Goal: Check status: Check status

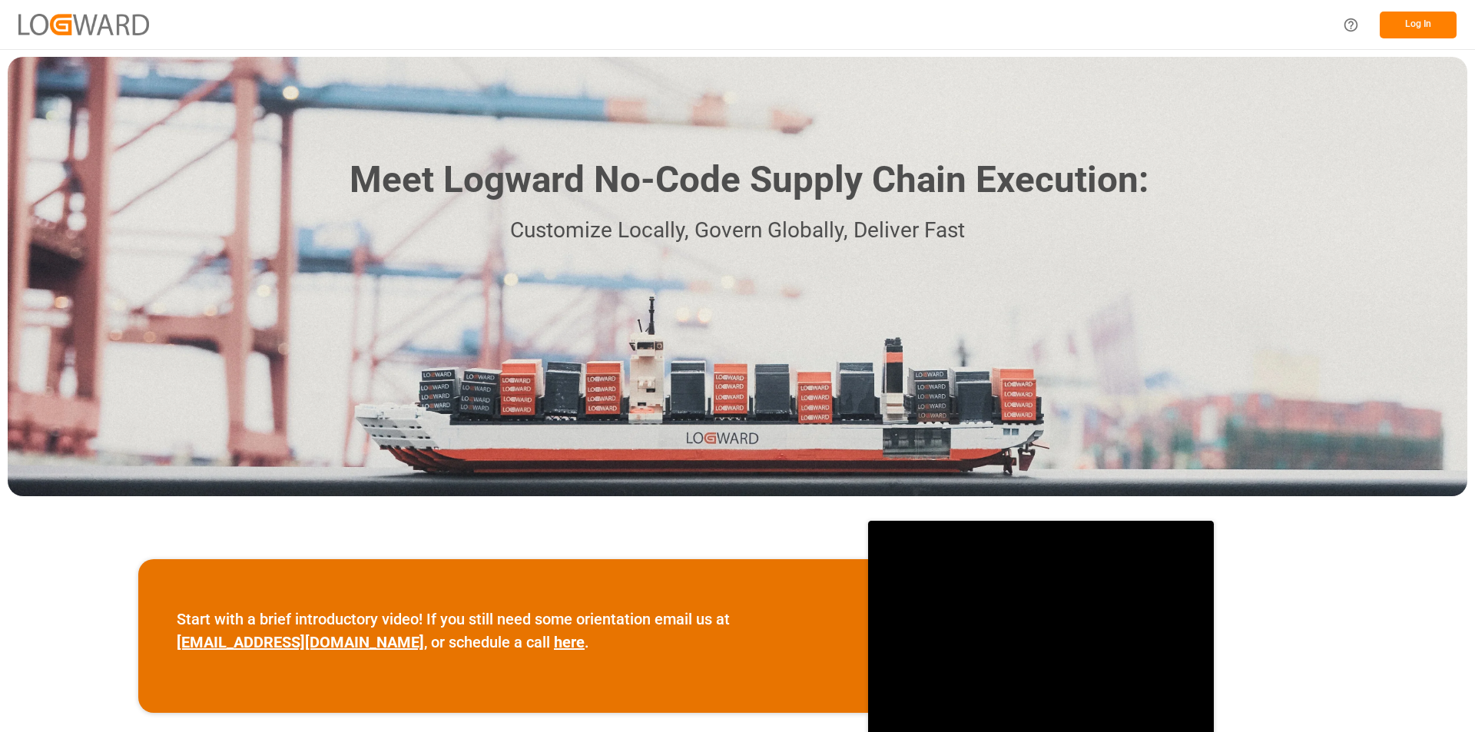
click at [1405, 22] on button "Log In" at bounding box center [1417, 25] width 77 height 27
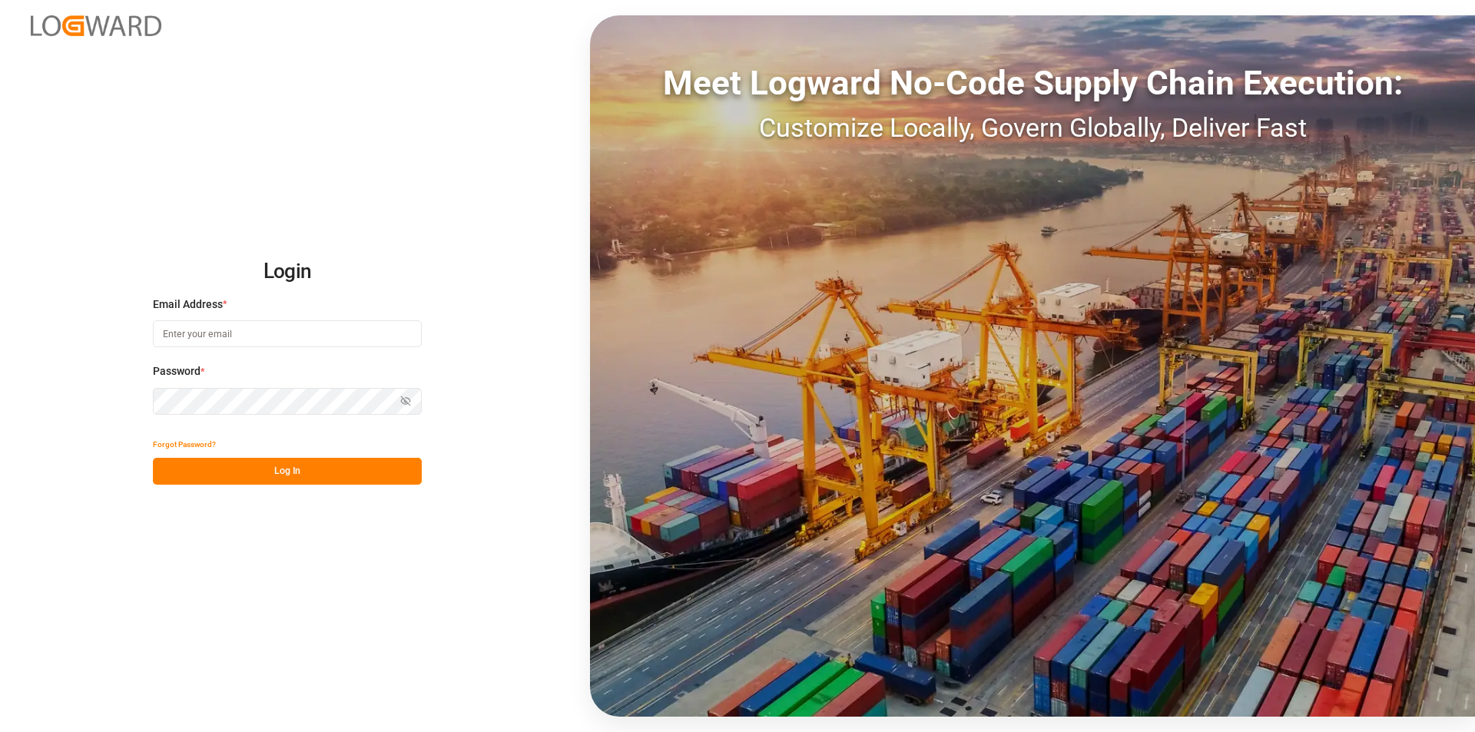
click at [260, 330] on input at bounding box center [287, 333] width 269 height 27
click at [848, 198] on div "Meet Logward No-Code Supply Chain Execution: Customize Locally, Govern Globally…" at bounding box center [1032, 365] width 885 height 701
click at [294, 477] on button "Log In" at bounding box center [287, 471] width 269 height 27
click at [403, 400] on icon "button" at bounding box center [405, 401] width 11 height 11
click at [300, 472] on button "Log In" at bounding box center [287, 471] width 269 height 27
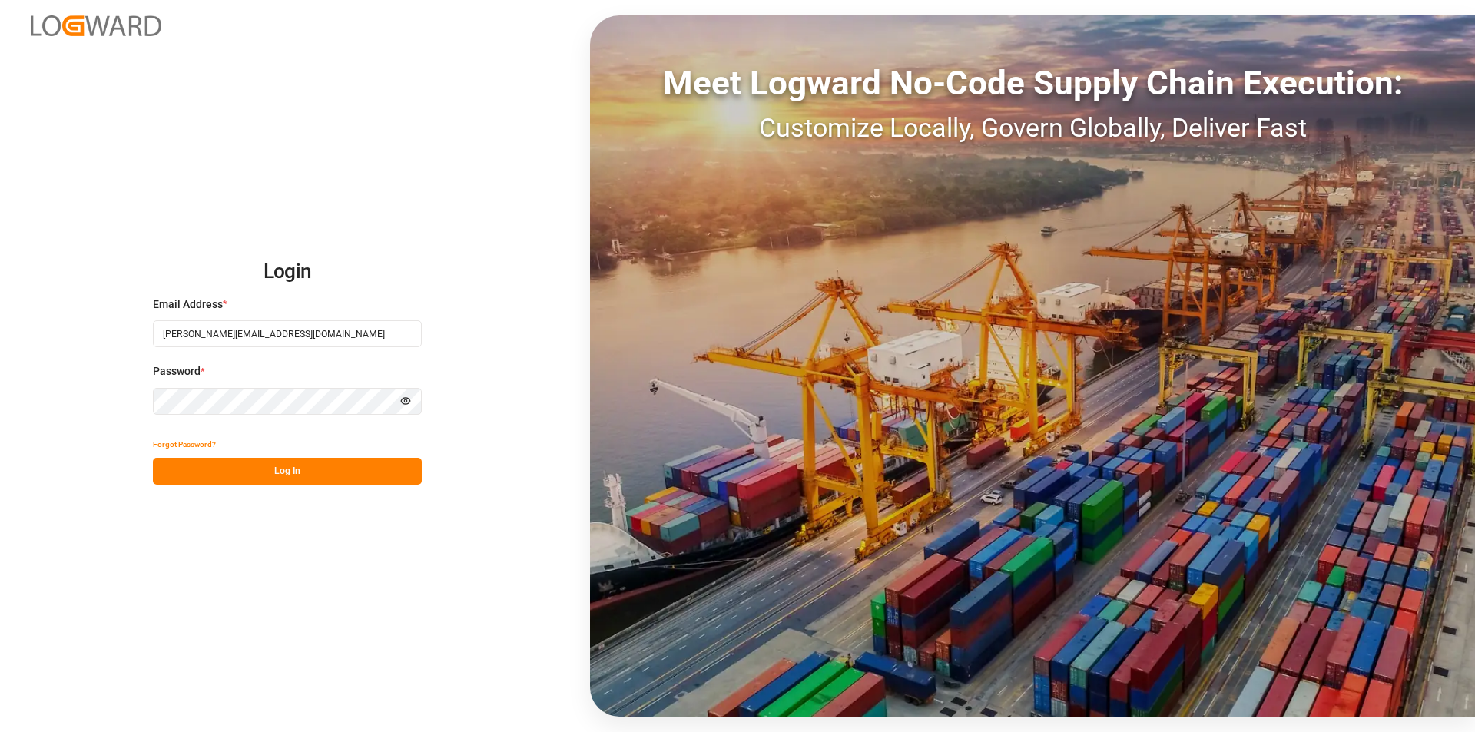
click at [170, 336] on input "[PERSON_NAME][EMAIL_ADDRESS][DOMAIN_NAME]" at bounding box center [287, 333] width 269 height 27
click at [197, 334] on input "[PERSON_NAME][EMAIL_ADDRESS][DOMAIN_NAME]" at bounding box center [287, 333] width 269 height 27
click at [263, 336] on input "[PERSON_NAME][EMAIL_ADDRESS][DOMAIN_NAME]" at bounding box center [287, 333] width 269 height 27
click at [310, 475] on button "Log In" at bounding box center [287, 471] width 269 height 27
click at [280, 339] on input "[PERSON_NAME][EMAIL_ADDRESS][DOMAIN_NAME]" at bounding box center [287, 333] width 269 height 27
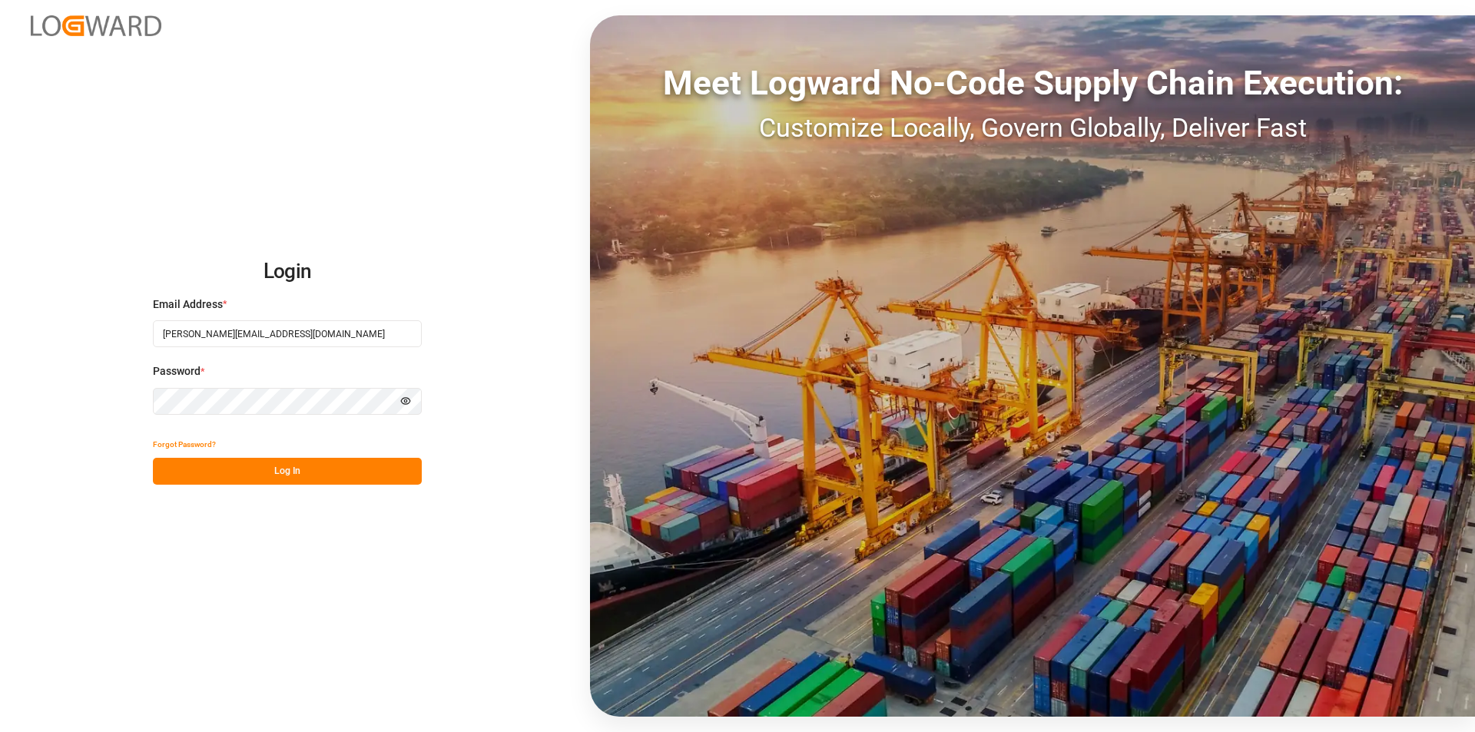
type input "[PERSON_NAME][EMAIL_ADDRESS][DOMAIN_NAME]"
click at [298, 469] on button "Log In" at bounding box center [287, 471] width 269 height 27
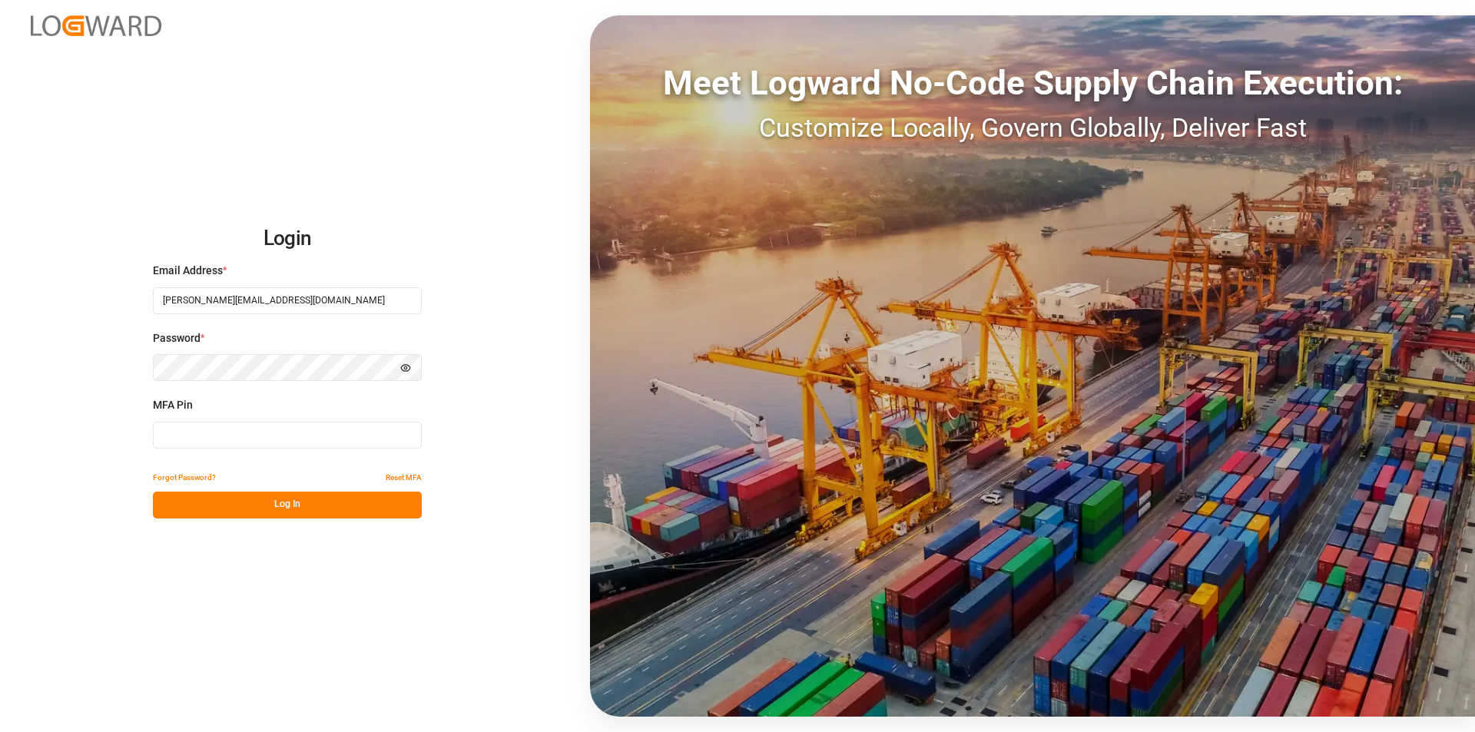
click at [251, 439] on input at bounding box center [287, 435] width 269 height 27
type input "624922"
click at [309, 515] on button "Log In" at bounding box center [287, 505] width 269 height 27
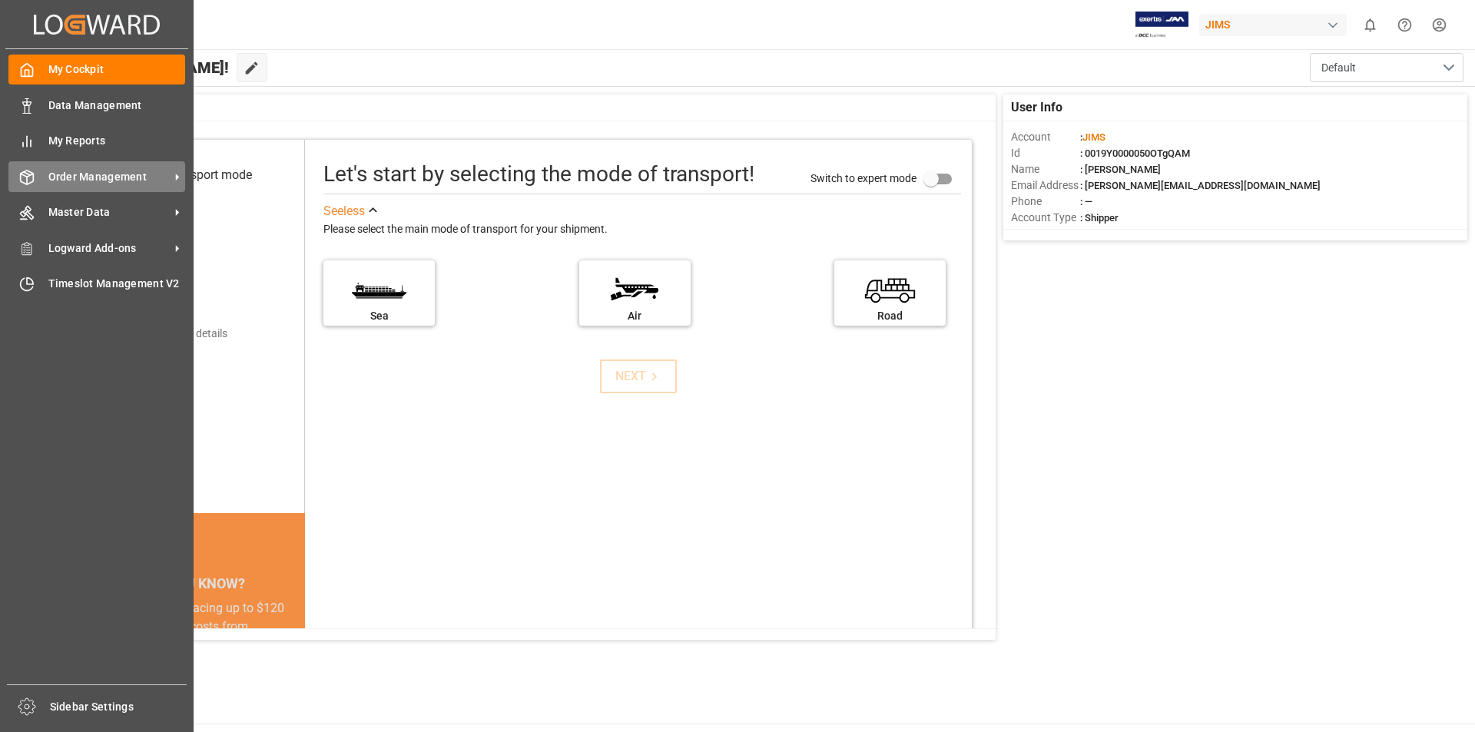
click at [151, 180] on span "Order Management" at bounding box center [108, 177] width 121 height 16
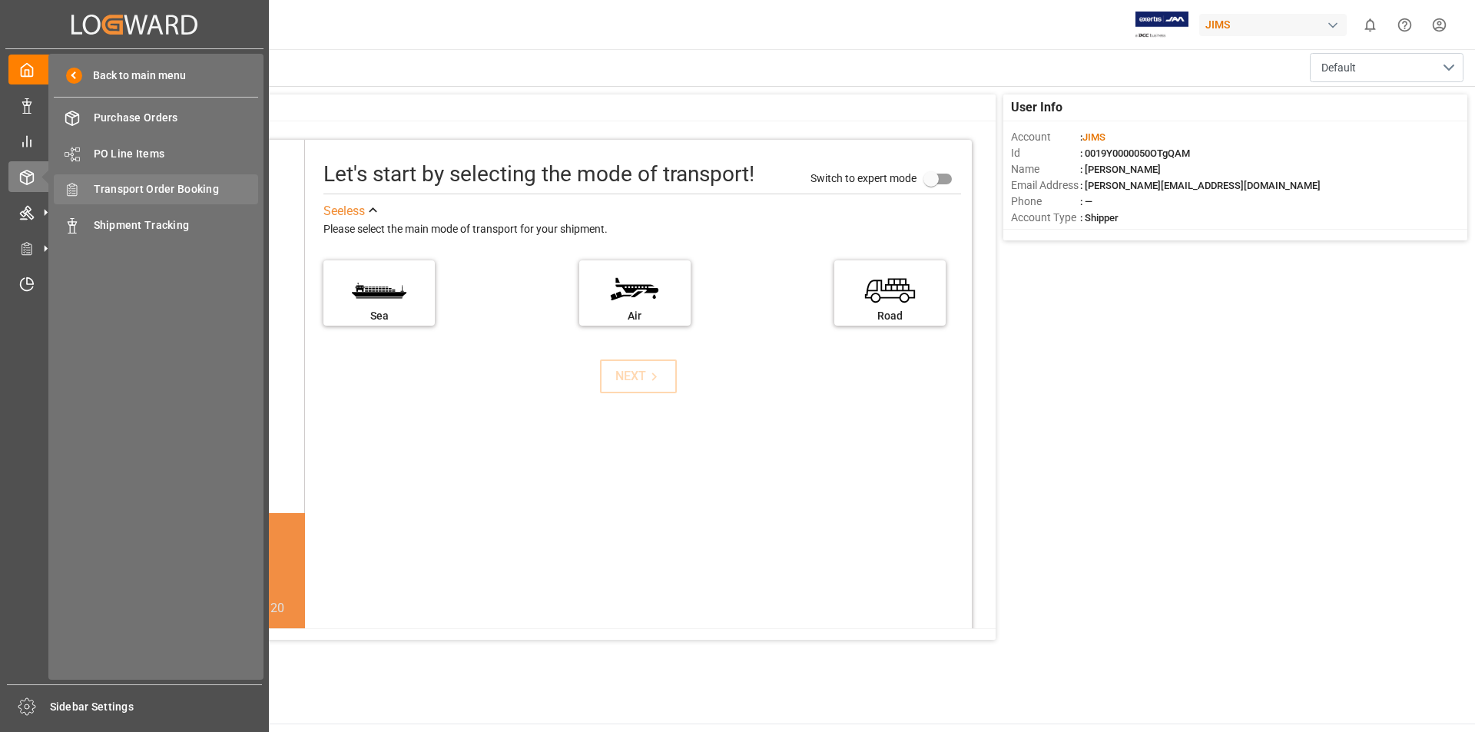
click at [187, 184] on span "Transport Order Booking" at bounding box center [176, 189] width 165 height 16
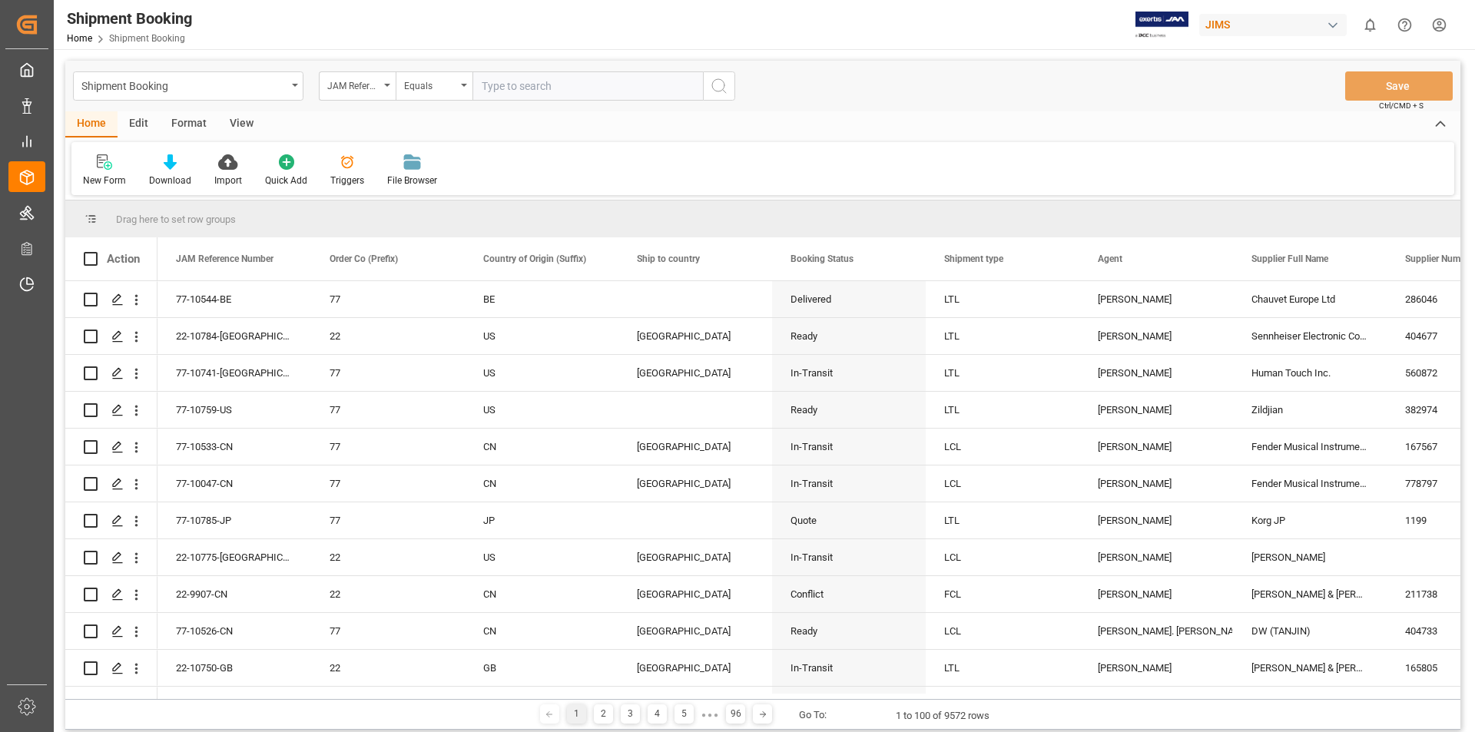
click at [509, 82] on input "text" at bounding box center [587, 85] width 230 height 29
paste input "22-8877-[GEOGRAPHIC_DATA]"
type input "22-8877-[GEOGRAPHIC_DATA]"
click at [721, 85] on icon "search button" at bounding box center [719, 86] width 18 height 18
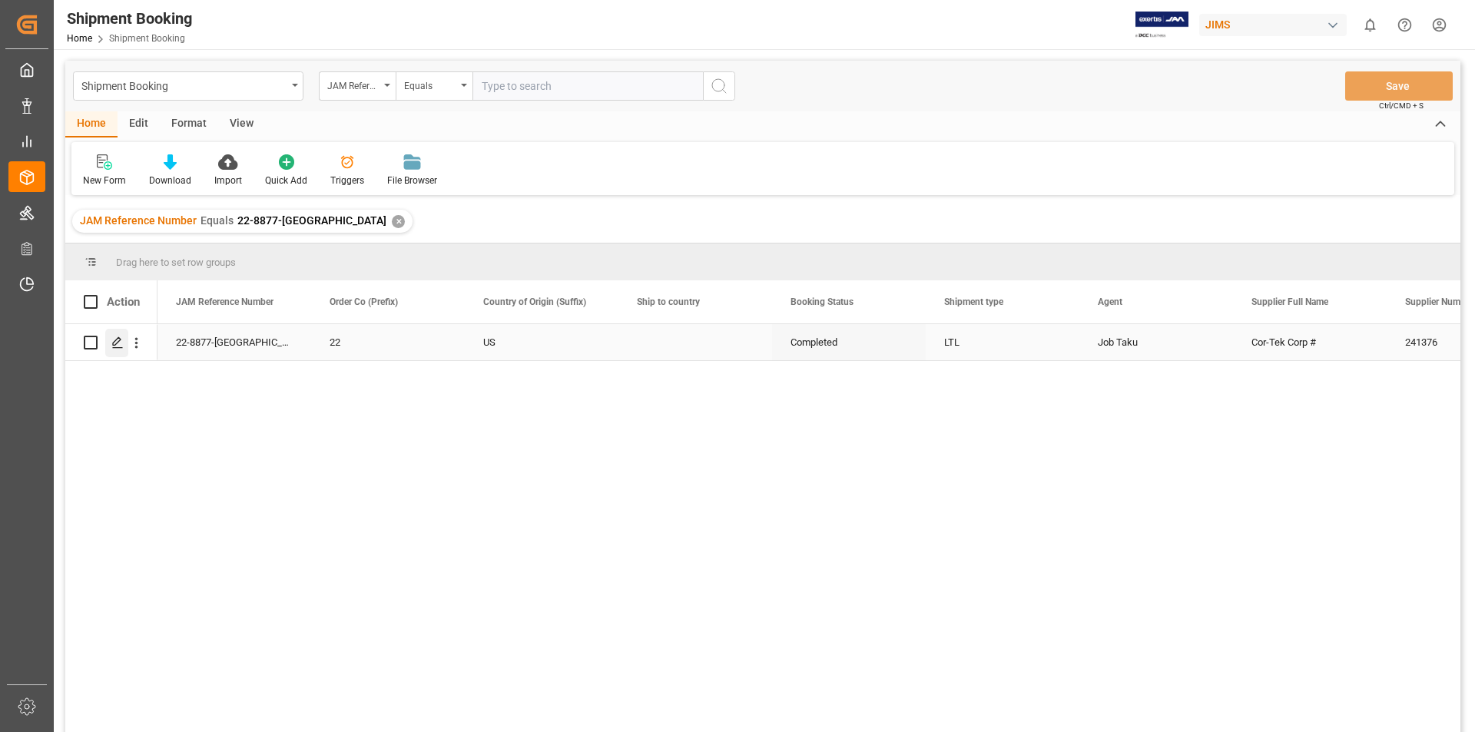
click at [114, 339] on icon "Press SPACE to select this row." at bounding box center [117, 342] width 12 height 12
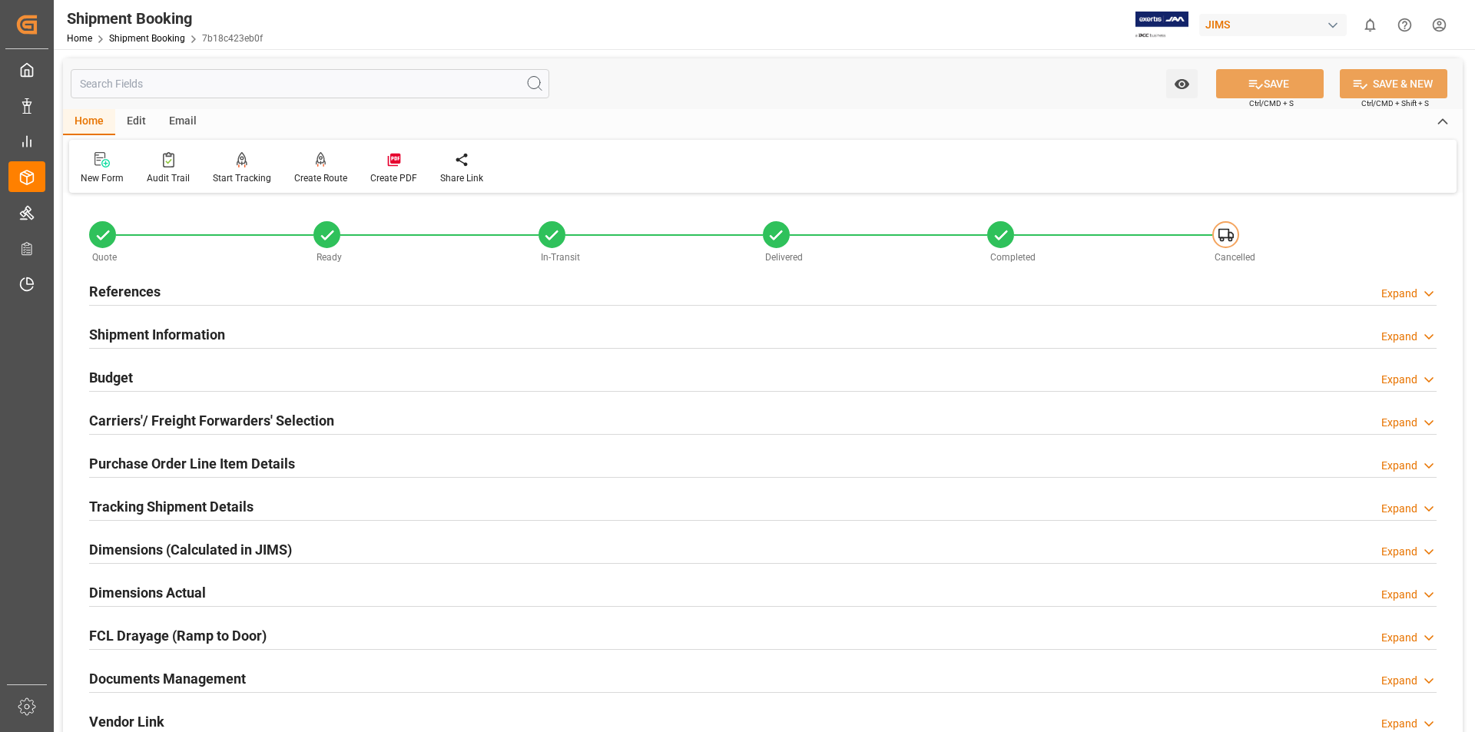
click at [115, 674] on h2 "Documents Management" at bounding box center [167, 678] width 157 height 21
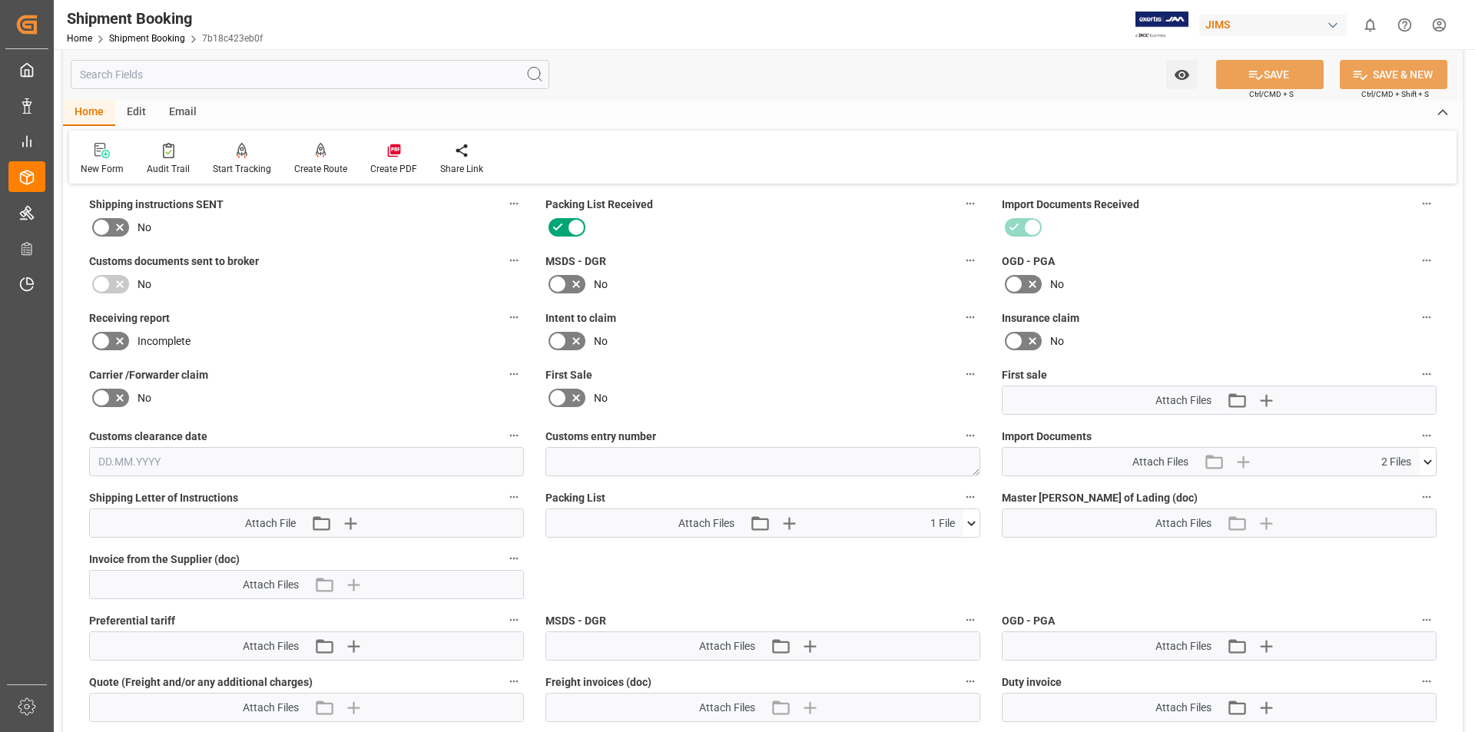
click at [969, 524] on icon at bounding box center [971, 523] width 16 height 16
click at [967, 548] on icon at bounding box center [963, 552] width 15 height 10
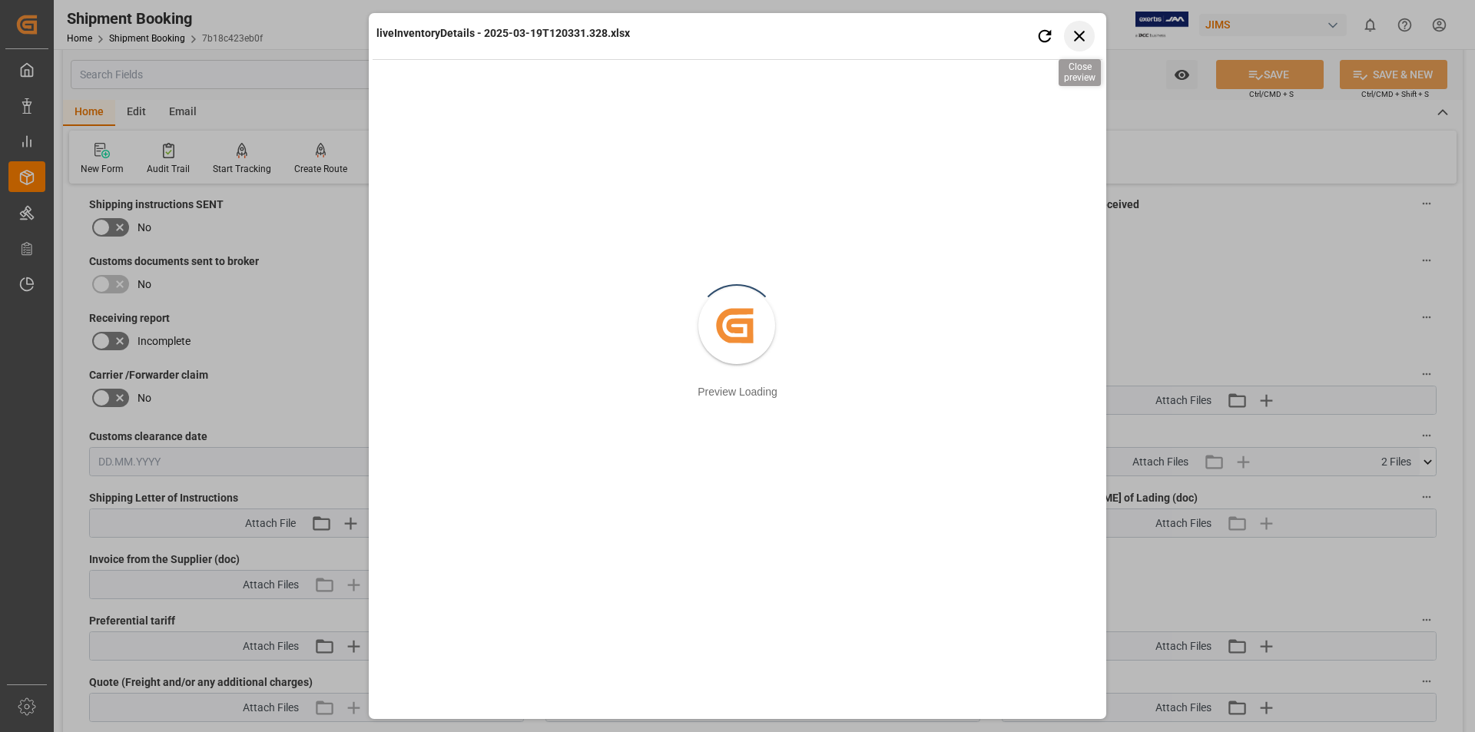
click at [1082, 26] on icon "button" at bounding box center [1079, 35] width 19 height 19
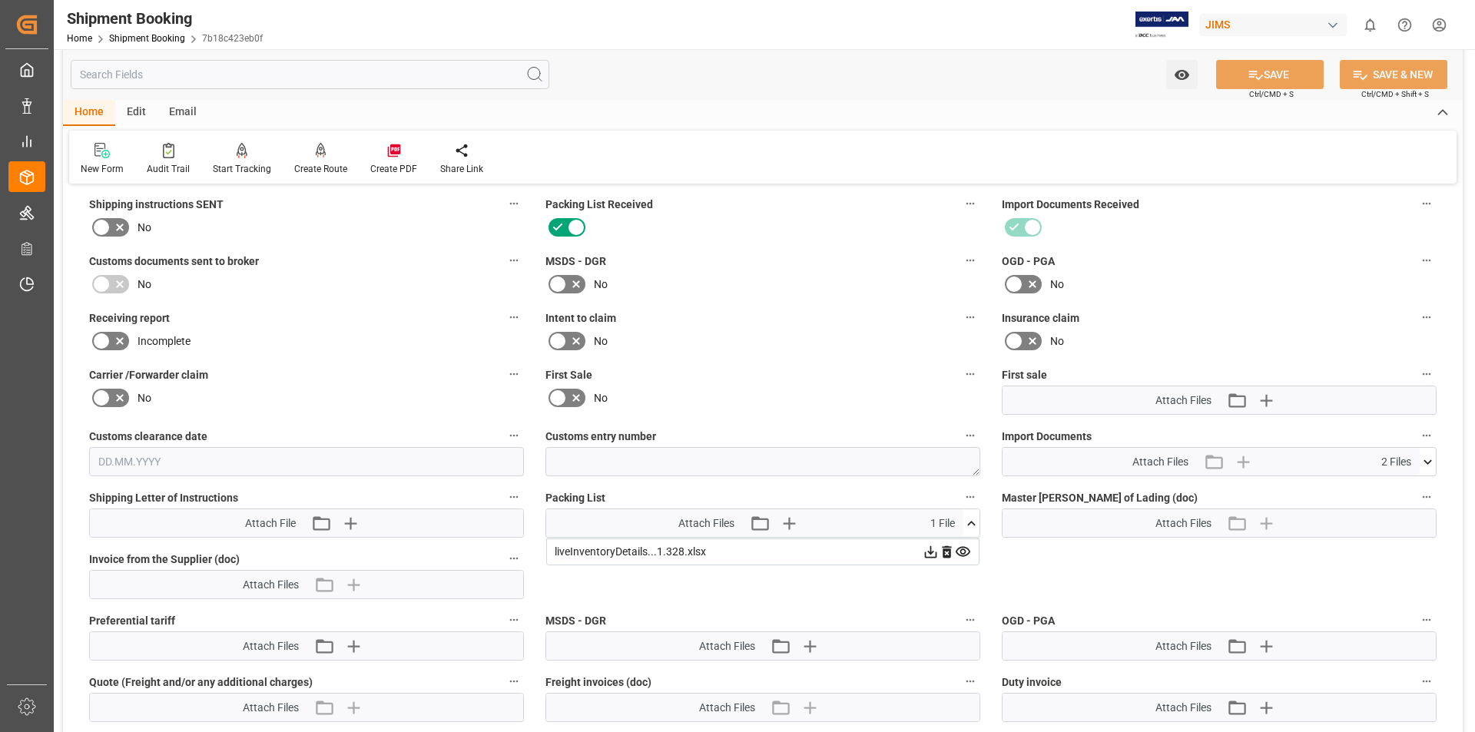
click at [931, 555] on icon at bounding box center [930, 552] width 16 height 16
click at [1423, 460] on icon at bounding box center [1427, 462] width 16 height 16
click at [1419, 487] on icon at bounding box center [1419, 490] width 15 height 10
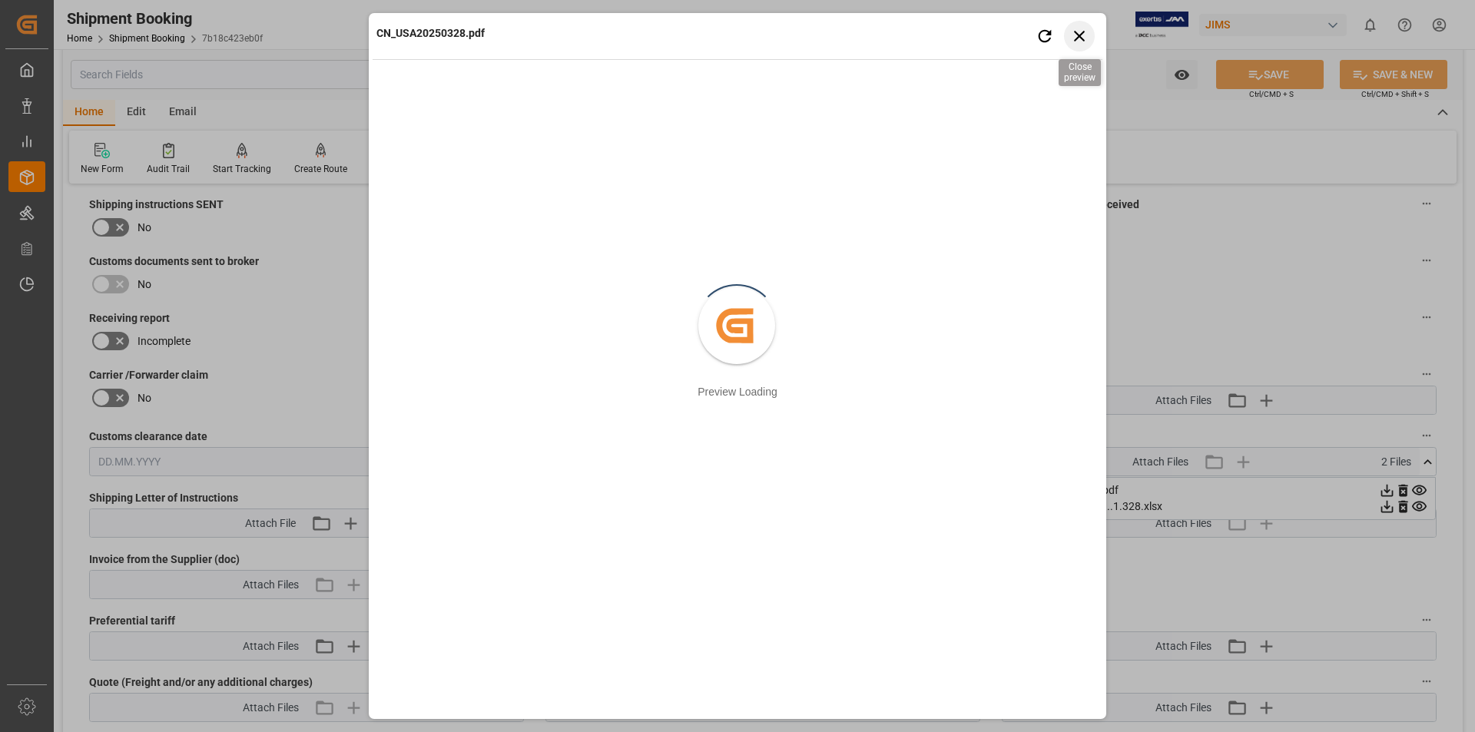
click at [1075, 35] on icon "button" at bounding box center [1079, 35] width 19 height 19
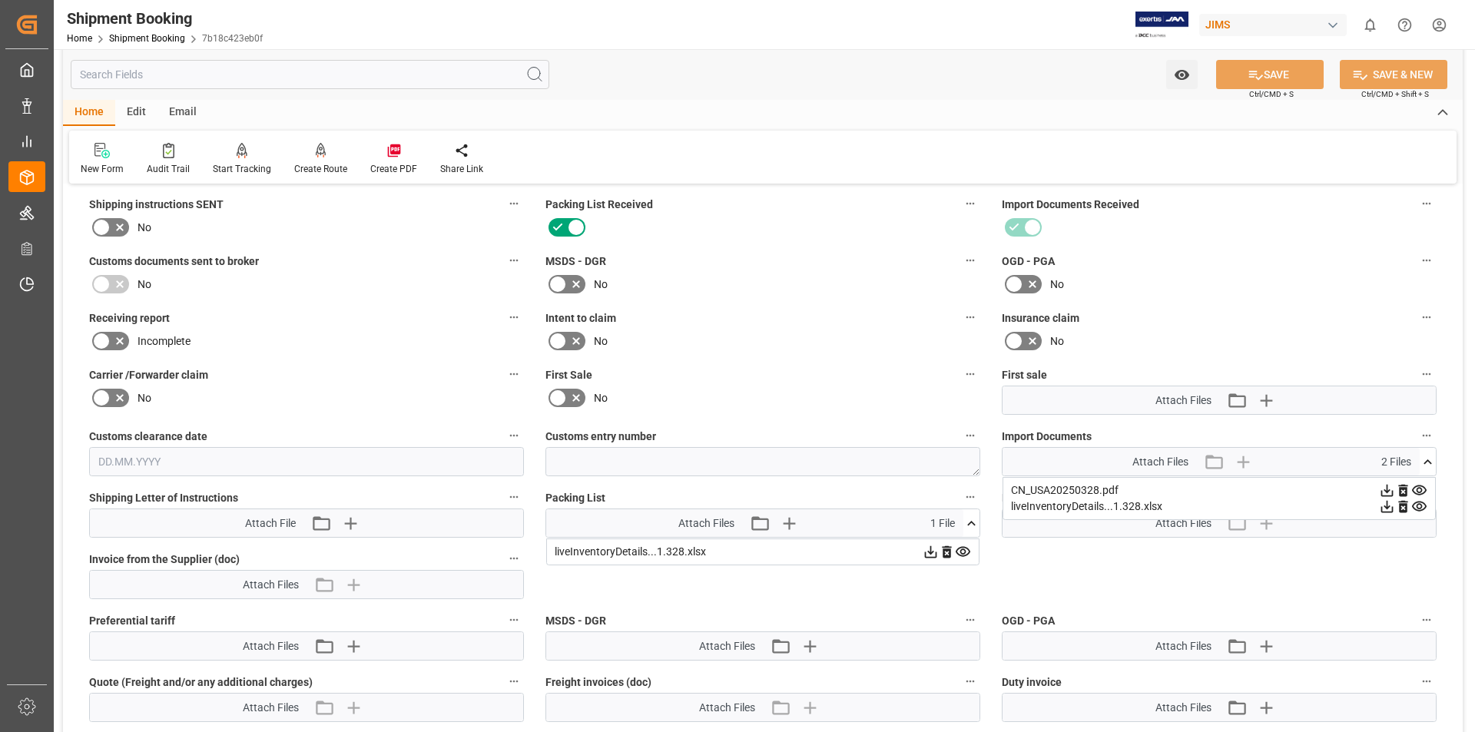
click at [1389, 489] on icon at bounding box center [1387, 491] width 12 height 12
click at [1420, 508] on icon at bounding box center [1419, 507] width 15 height 10
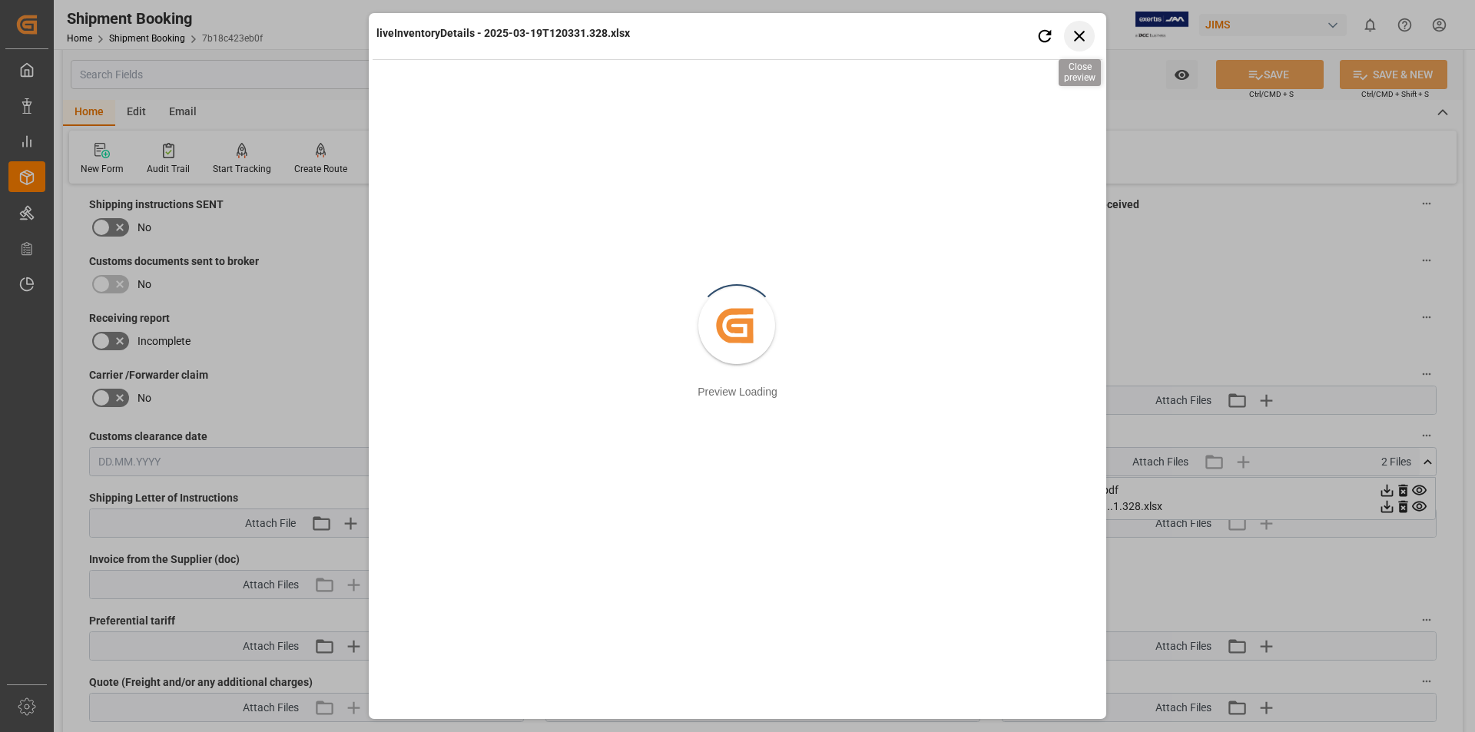
click at [1082, 35] on icon "button" at bounding box center [1079, 35] width 19 height 19
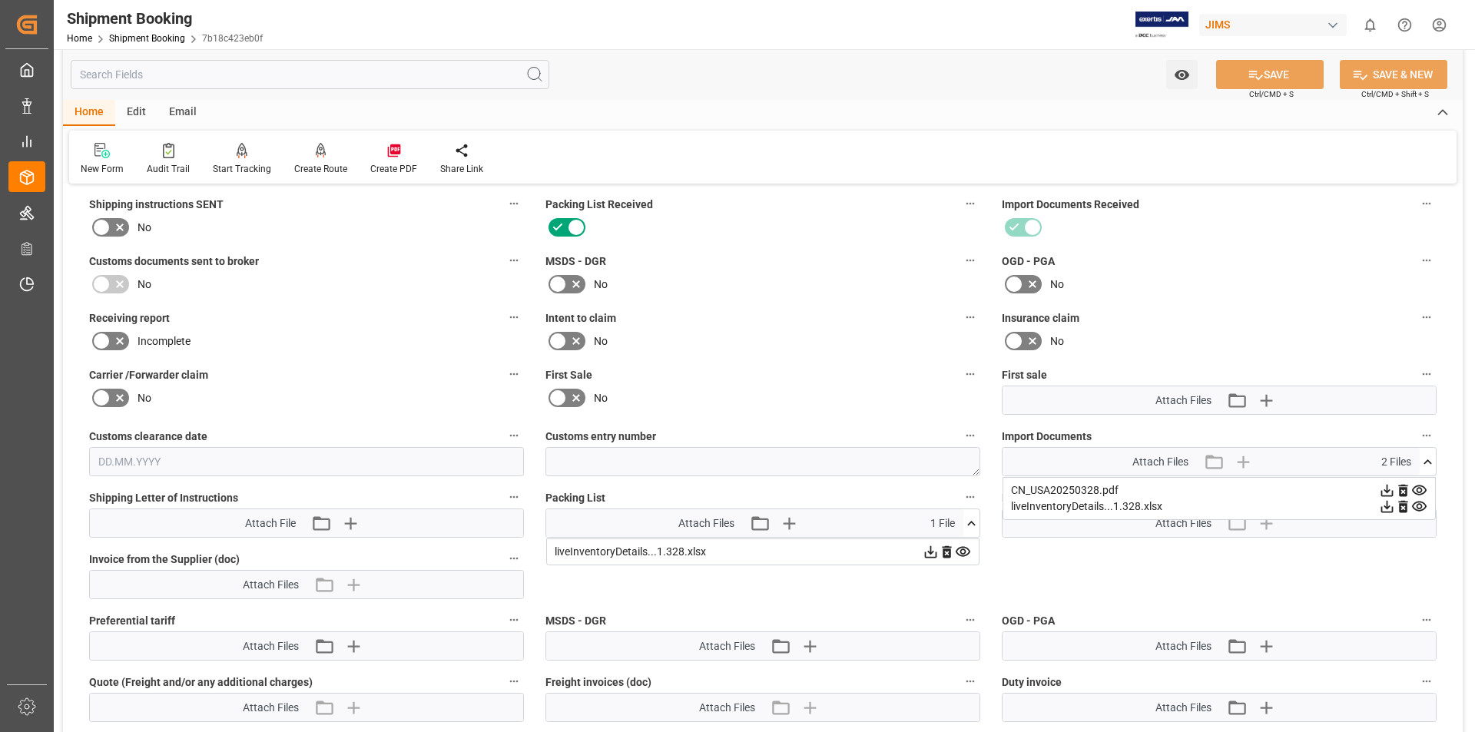
click at [1390, 503] on icon at bounding box center [1387, 506] width 16 height 16
click at [1419, 503] on icon at bounding box center [1419, 507] width 15 height 10
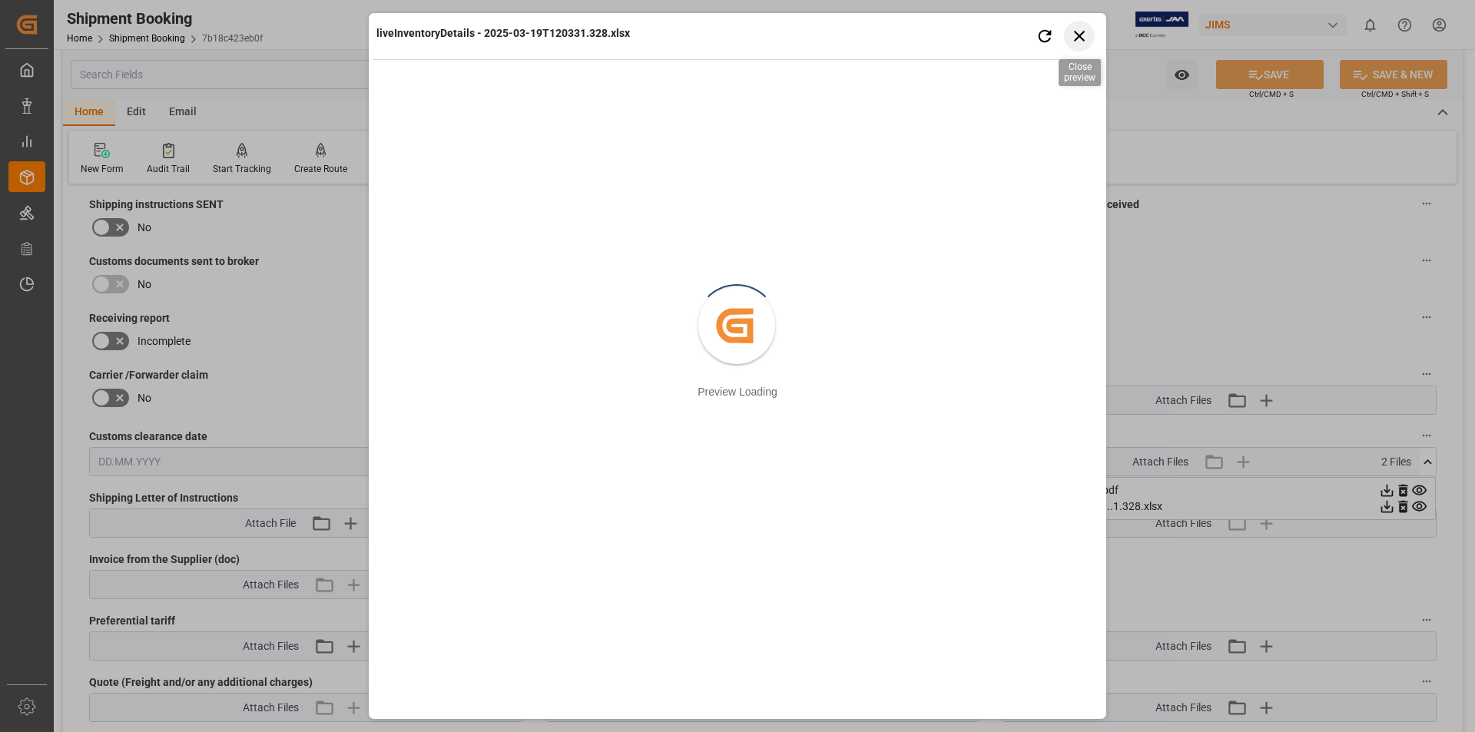
click at [1081, 39] on icon "button" at bounding box center [1079, 36] width 11 height 11
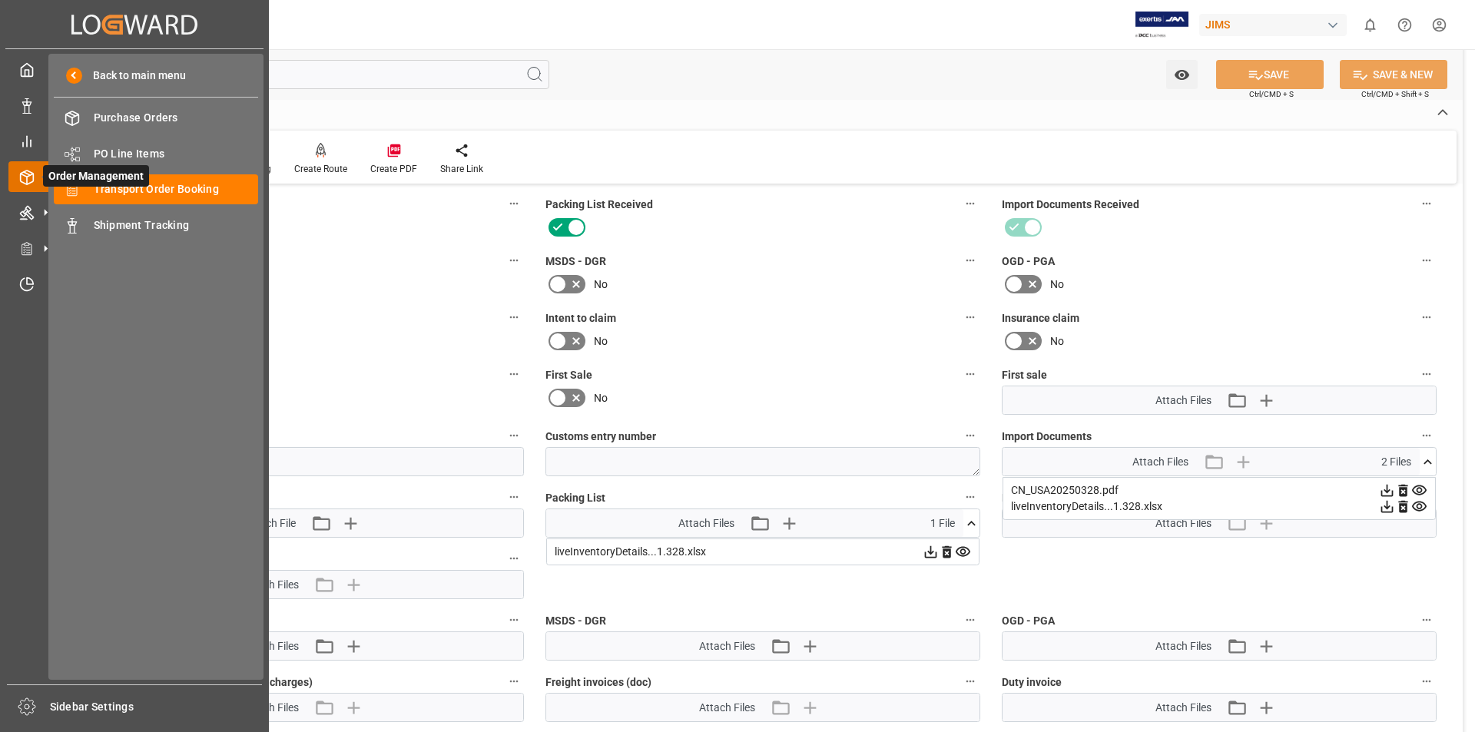
click at [21, 170] on icon at bounding box center [26, 177] width 15 height 15
click at [218, 174] on div "Transport Order Booking Transport Order Booking" at bounding box center [156, 189] width 204 height 30
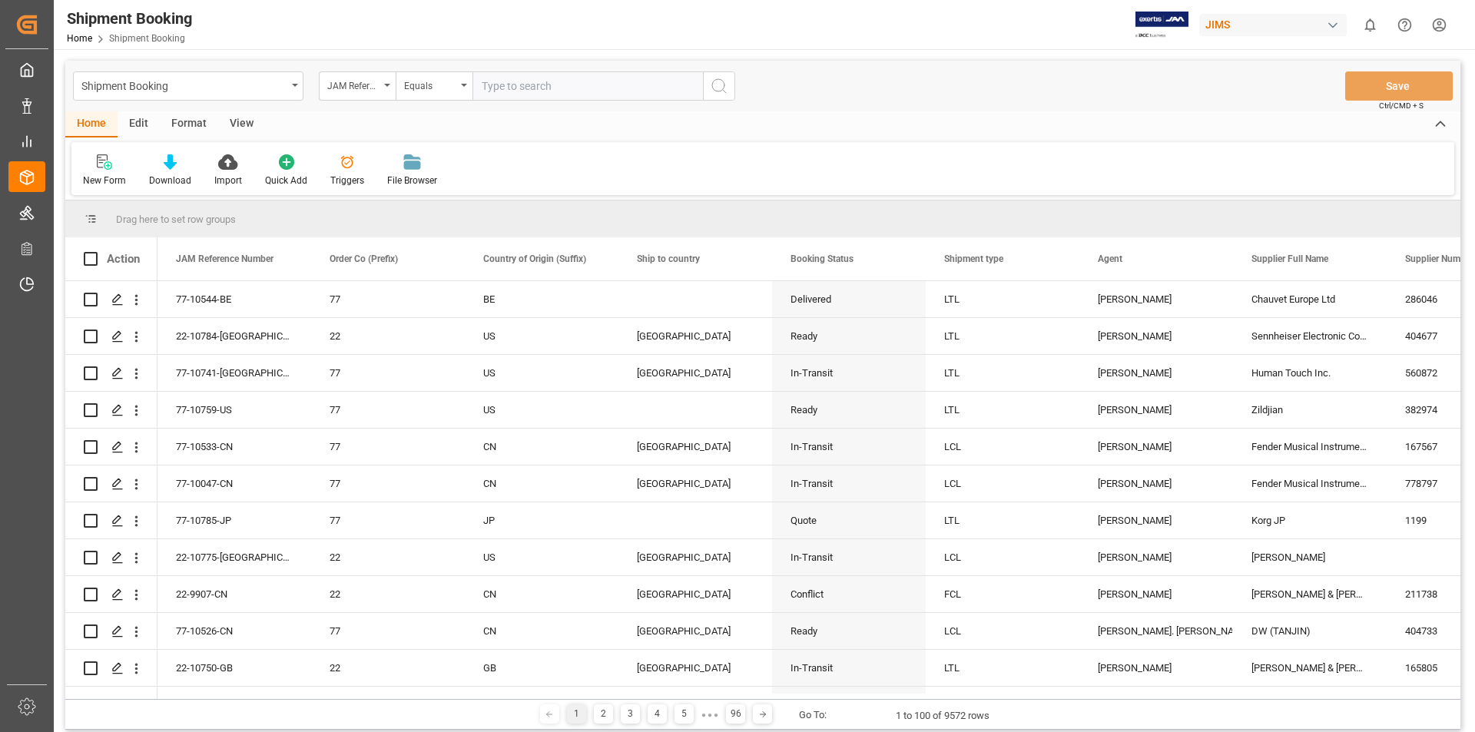
drag, startPoint x: 482, startPoint y: 83, endPoint x: 747, endPoint y: 111, distance: 265.7
click at [773, 118] on div "Home Edit Format View" at bounding box center [762, 124] width 1395 height 26
click at [495, 85] on input "text" at bounding box center [587, 85] width 230 height 29
paste input "22-9885-CN"
type input "22-9885-CN"
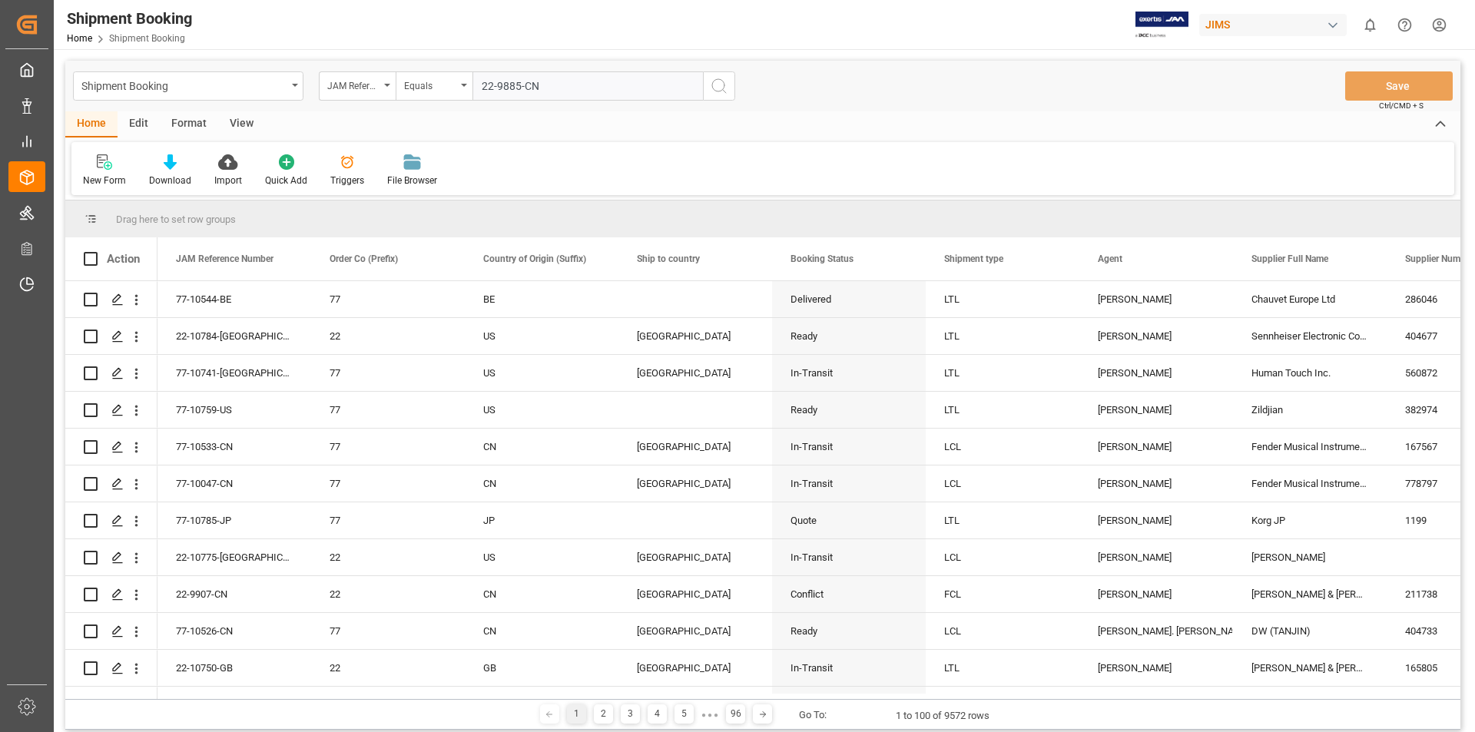
click at [718, 85] on icon "search button" at bounding box center [719, 86] width 18 height 18
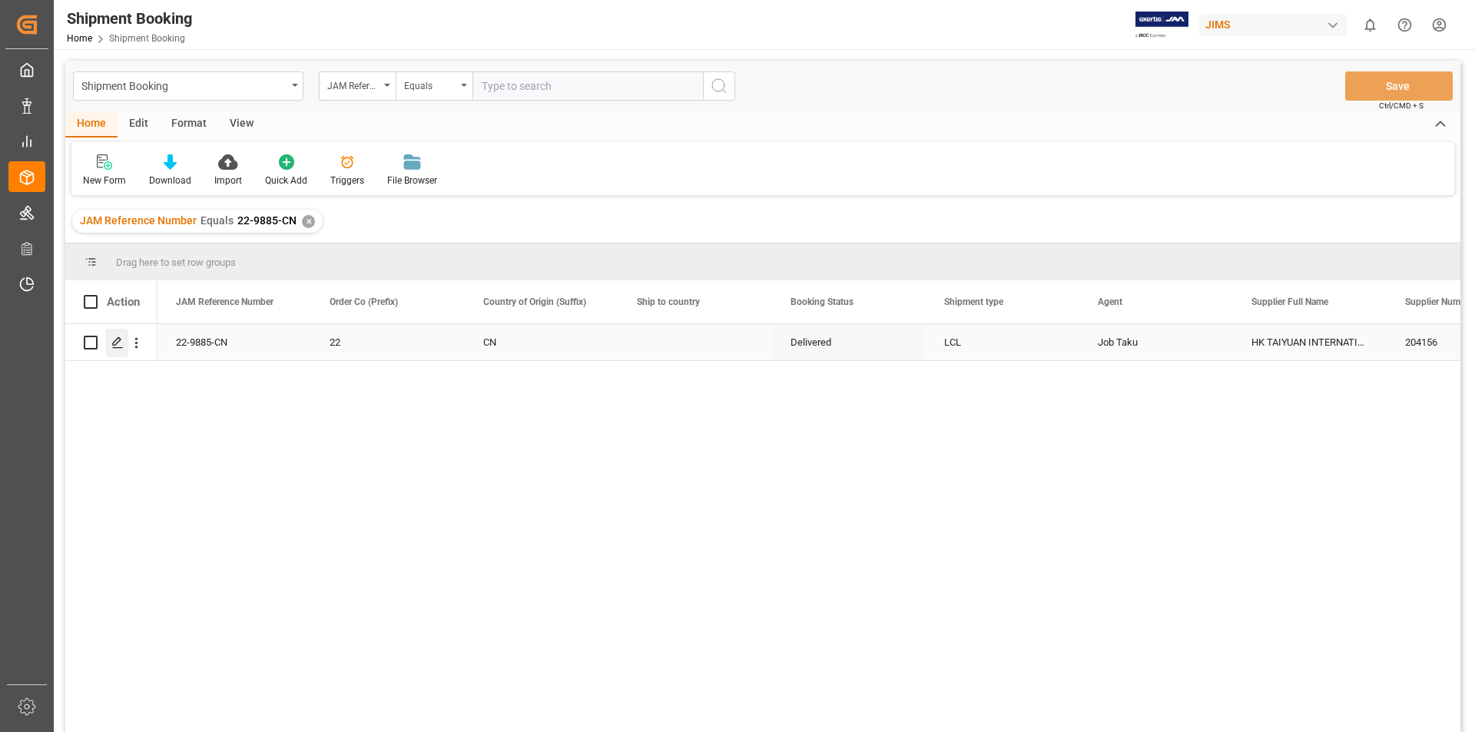
click at [110, 340] on div "Press SPACE to select this row." at bounding box center [116, 343] width 23 height 28
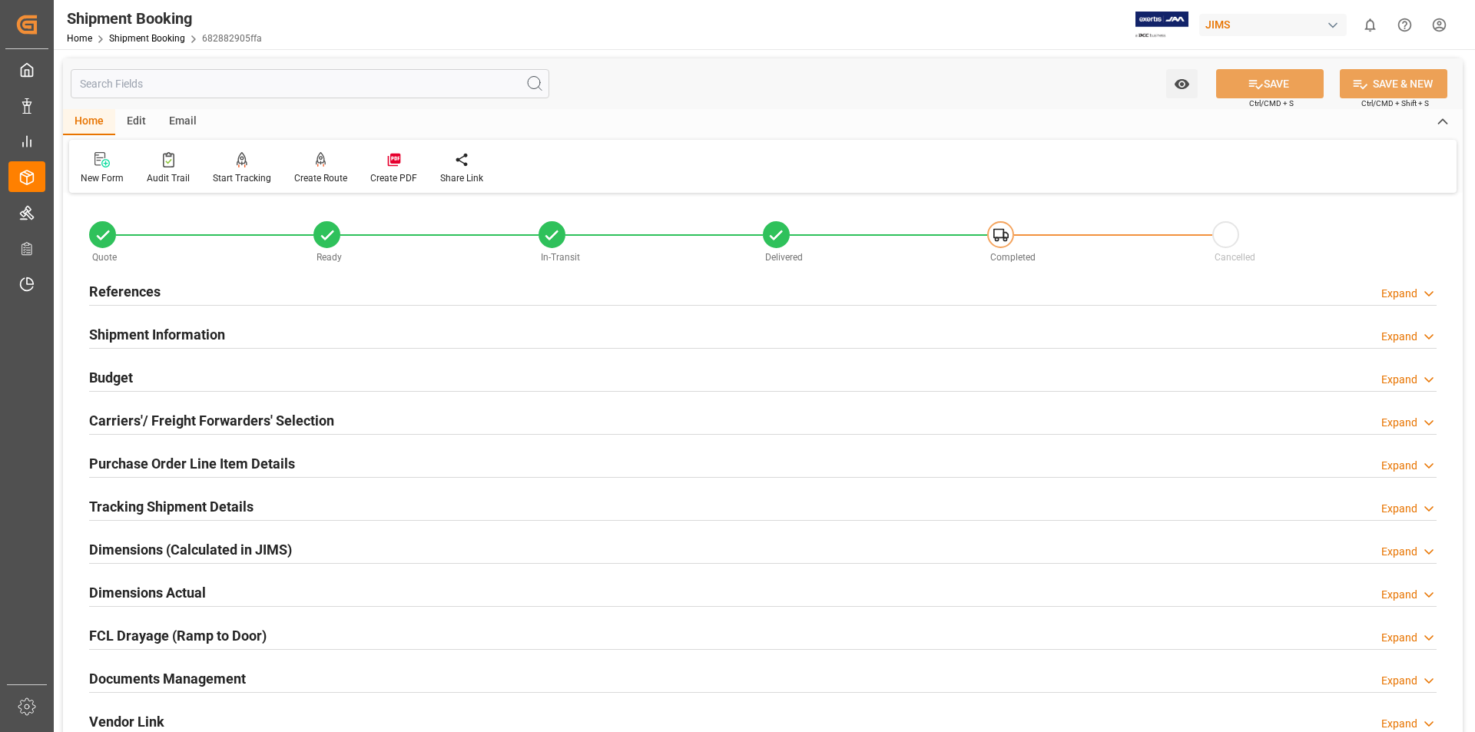
click at [149, 681] on h2 "Documents Management" at bounding box center [167, 678] width 157 height 21
click at [157, 675] on h2 "Documents Management" at bounding box center [167, 678] width 157 height 21
click at [156, 681] on h2 "Documents Management" at bounding box center [167, 678] width 157 height 21
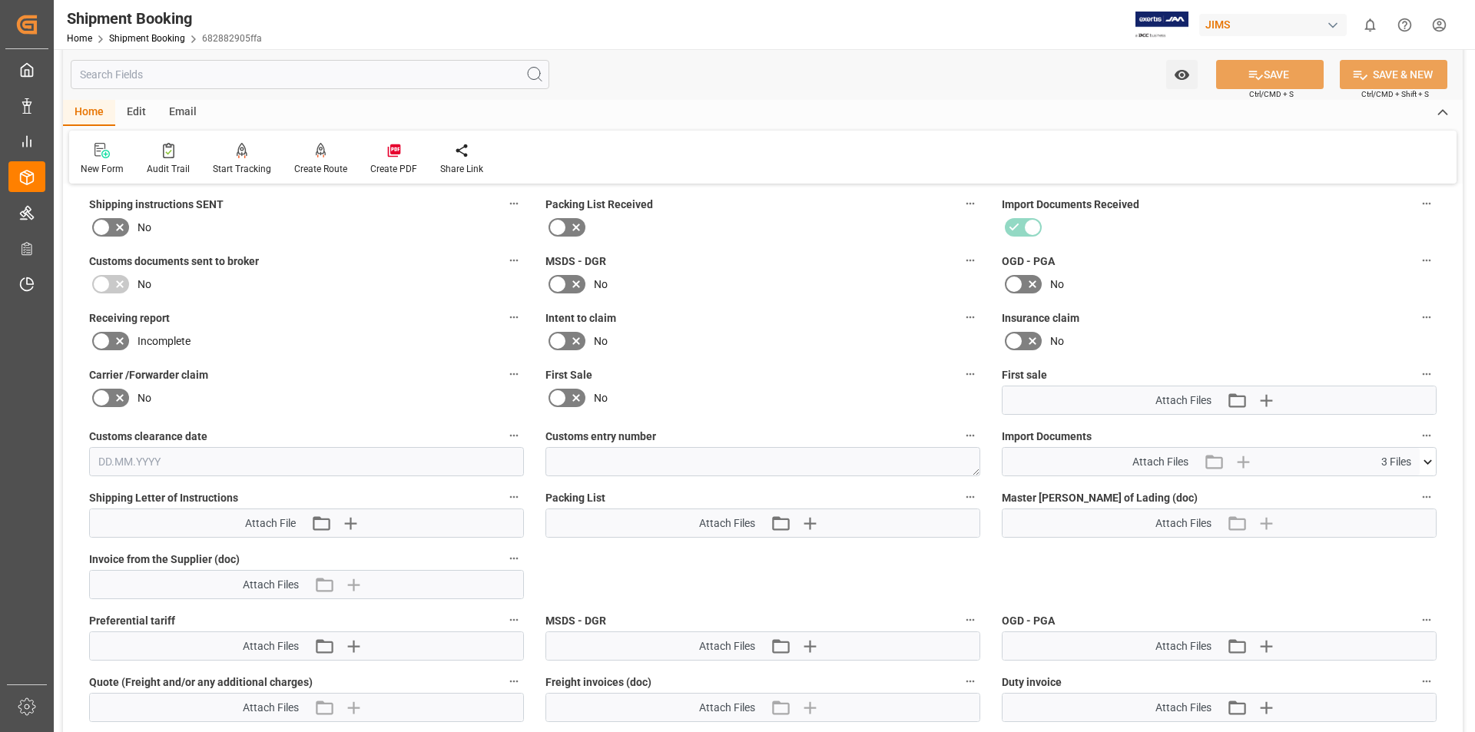
click at [1426, 462] on icon at bounding box center [1427, 461] width 8 height 5
click at [1422, 518] on icon at bounding box center [1419, 523] width 15 height 10
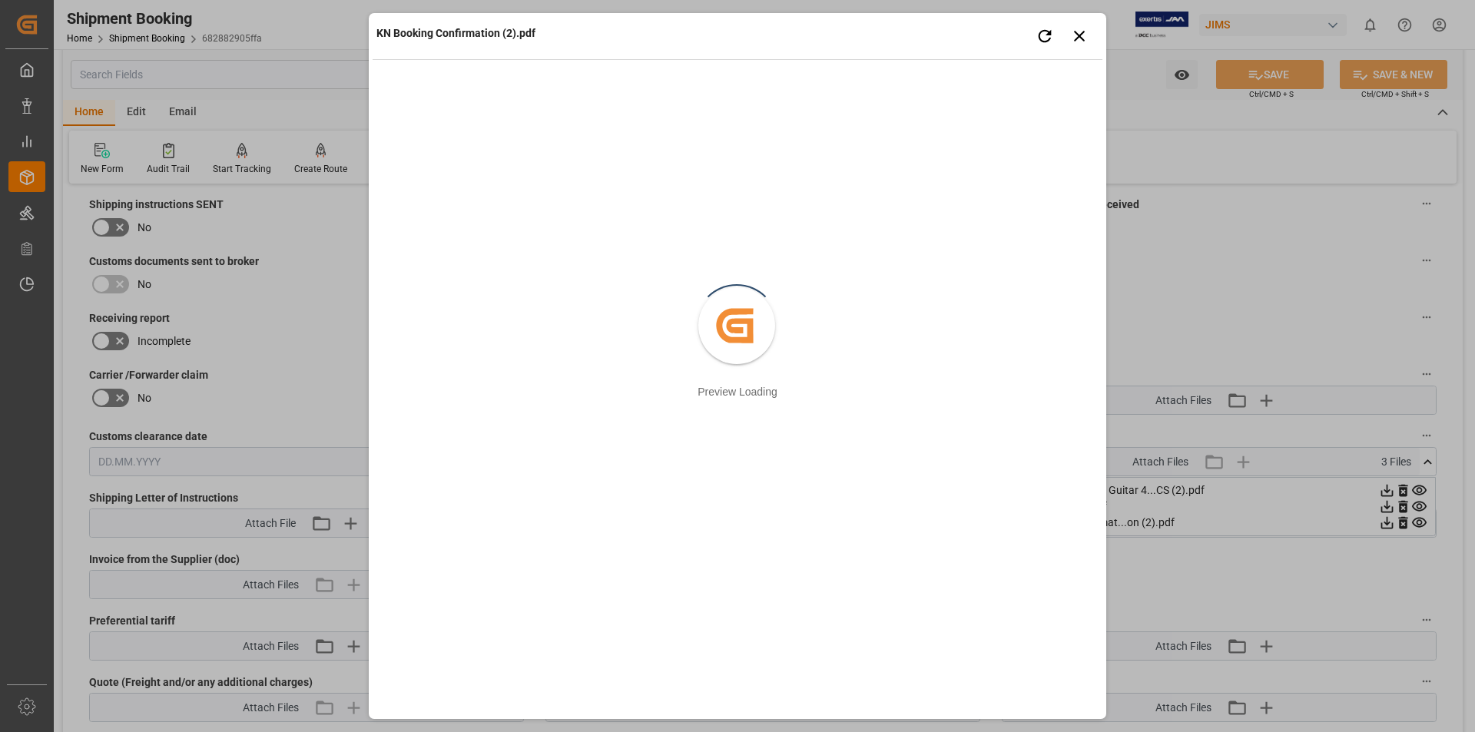
click at [1420, 505] on div "KN Booking Confirmation (2).pdf Retry Close preview Created by potrace 1.15, wr…" at bounding box center [737, 366] width 1475 height 732
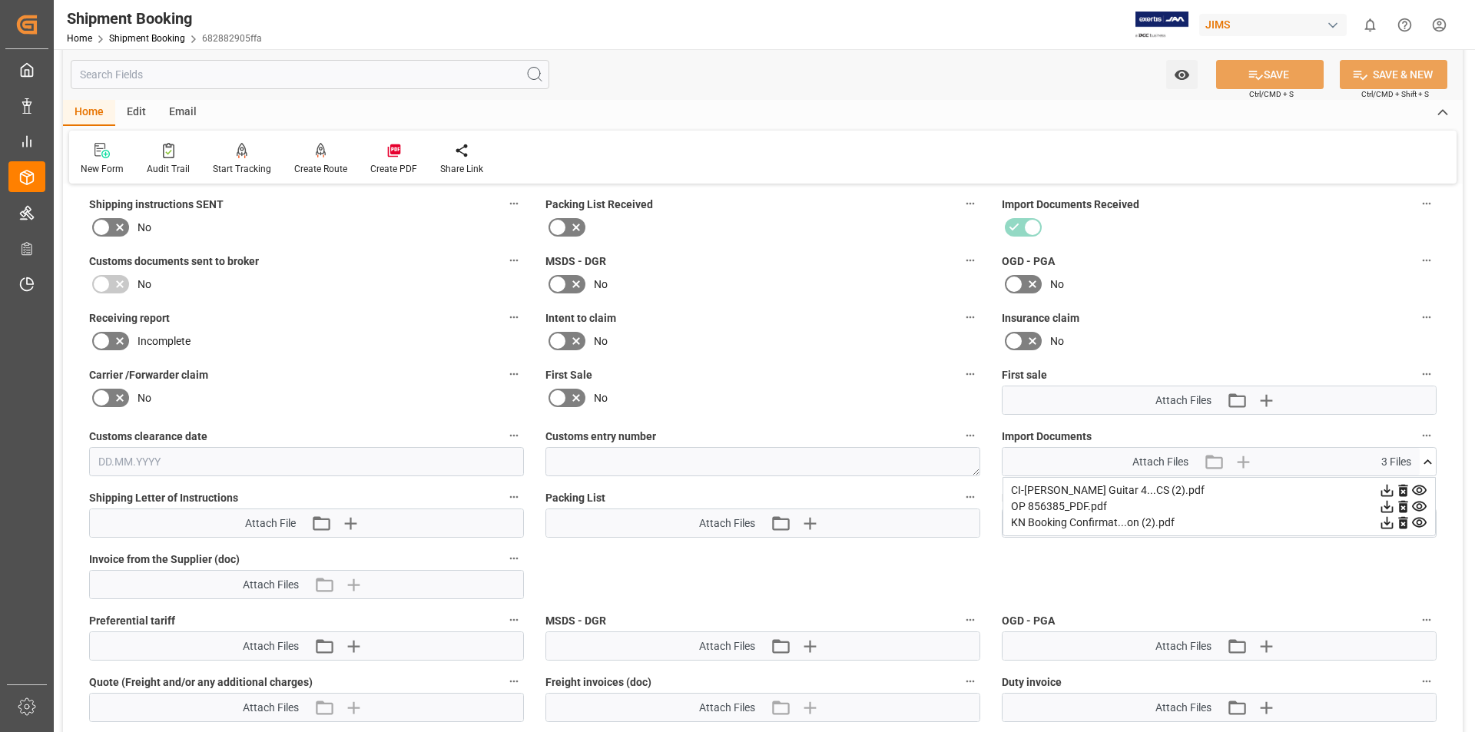
click at [1421, 503] on icon at bounding box center [1419, 506] width 16 height 16
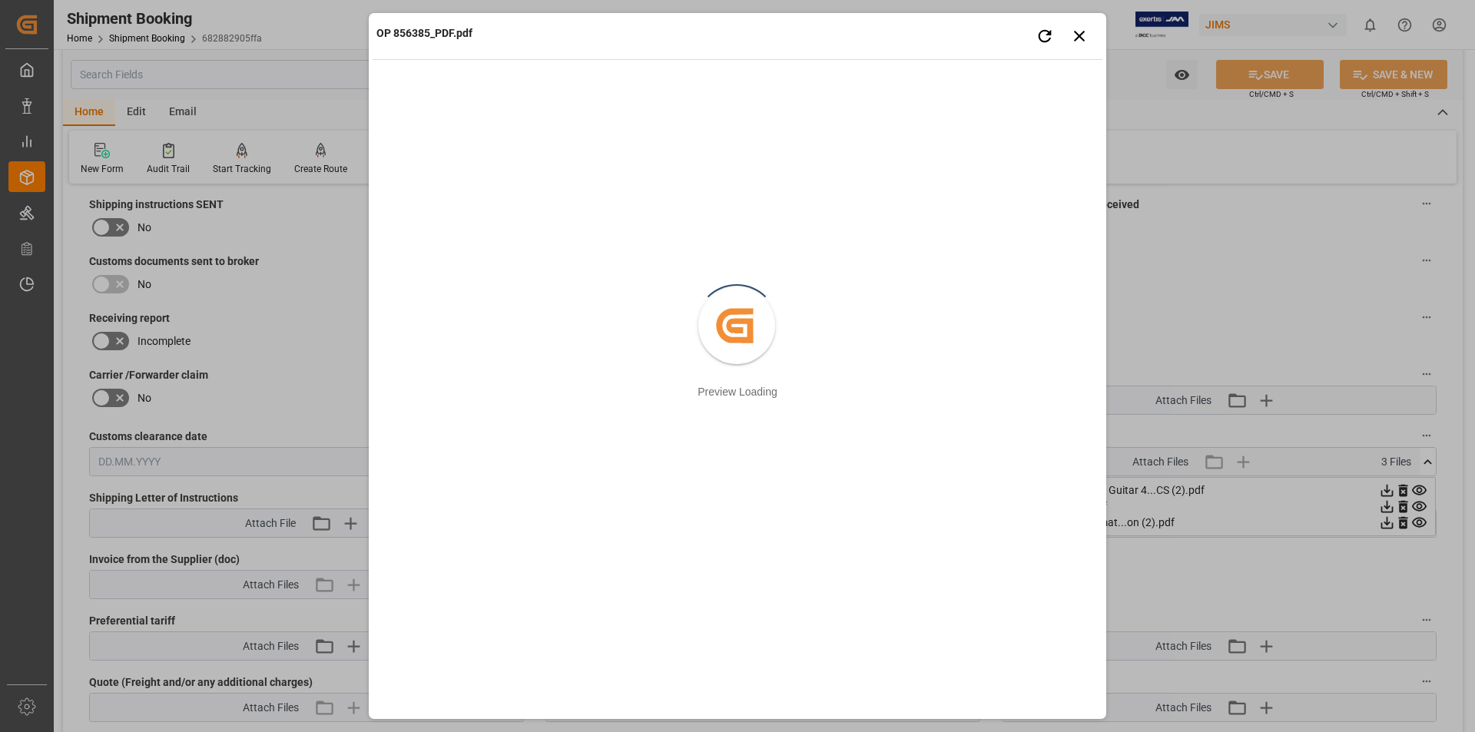
click at [1418, 489] on div "OP 856385_PDF.pdf Retry Close preview Created by potrace 1.15, written by [PERS…" at bounding box center [737, 366] width 1475 height 732
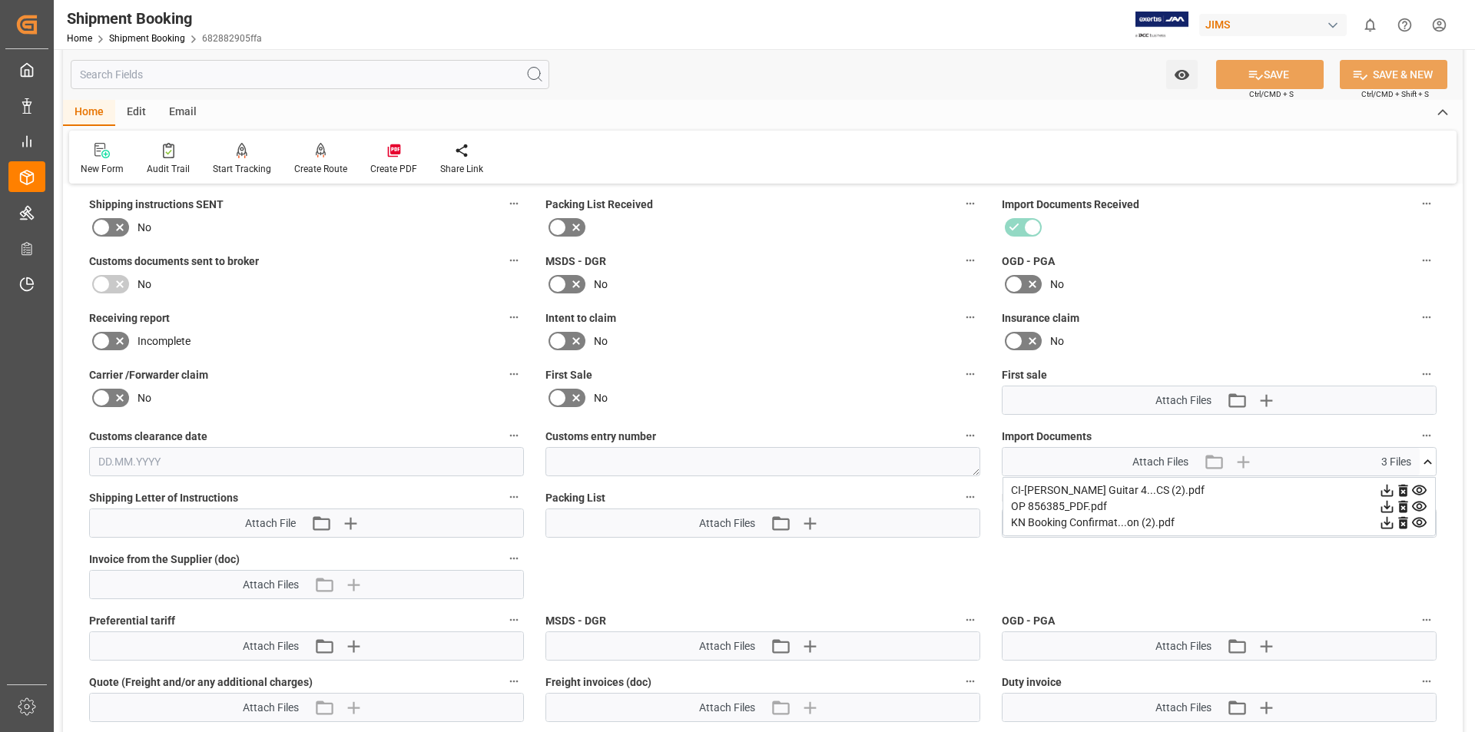
click at [1418, 489] on icon at bounding box center [1419, 490] width 16 height 16
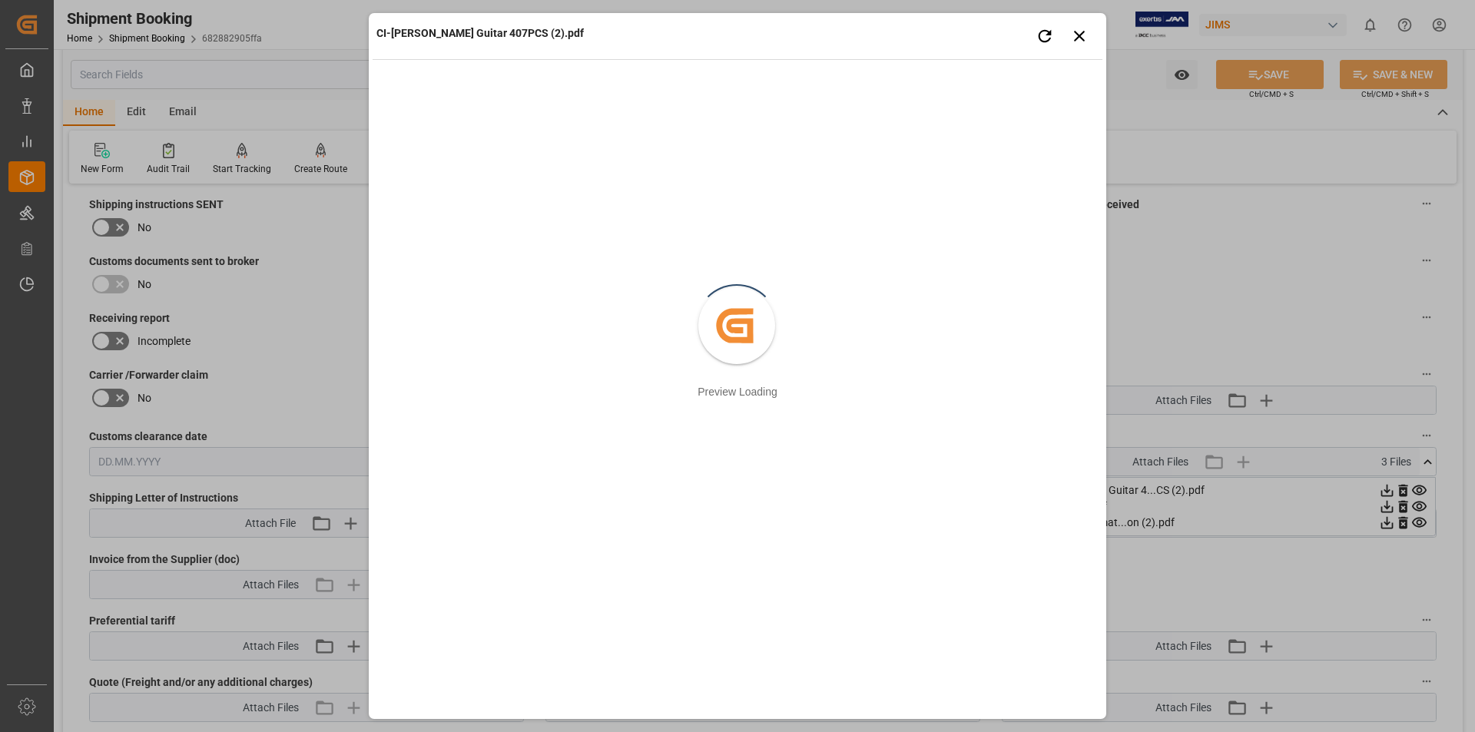
click at [1385, 490] on div "CI-[PERSON_NAME] Guitar 407PCS (2).pdf Retry Close preview Created by potrace 1…" at bounding box center [737, 366] width 1475 height 732
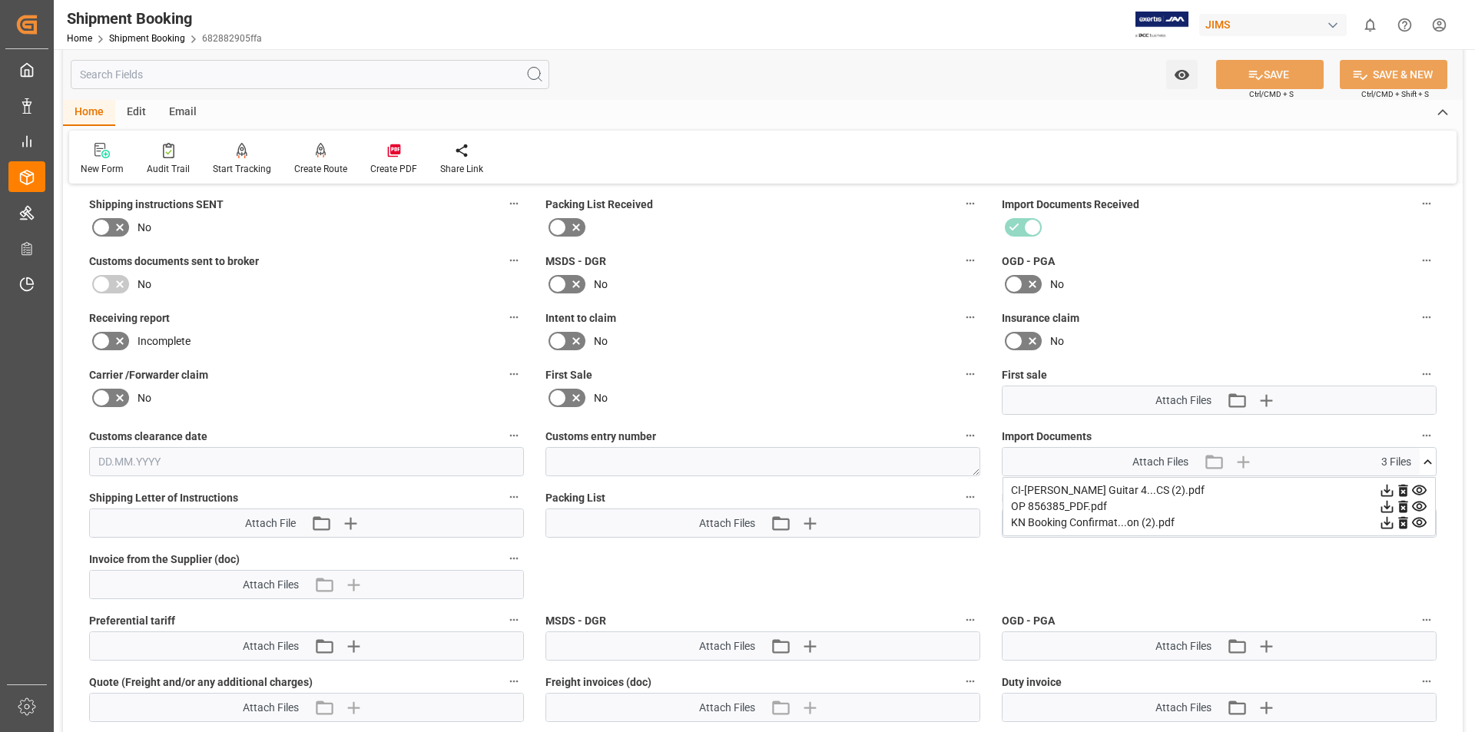
click at [1386, 492] on icon at bounding box center [1387, 491] width 12 height 12
click at [1419, 505] on icon at bounding box center [1419, 506] width 16 height 16
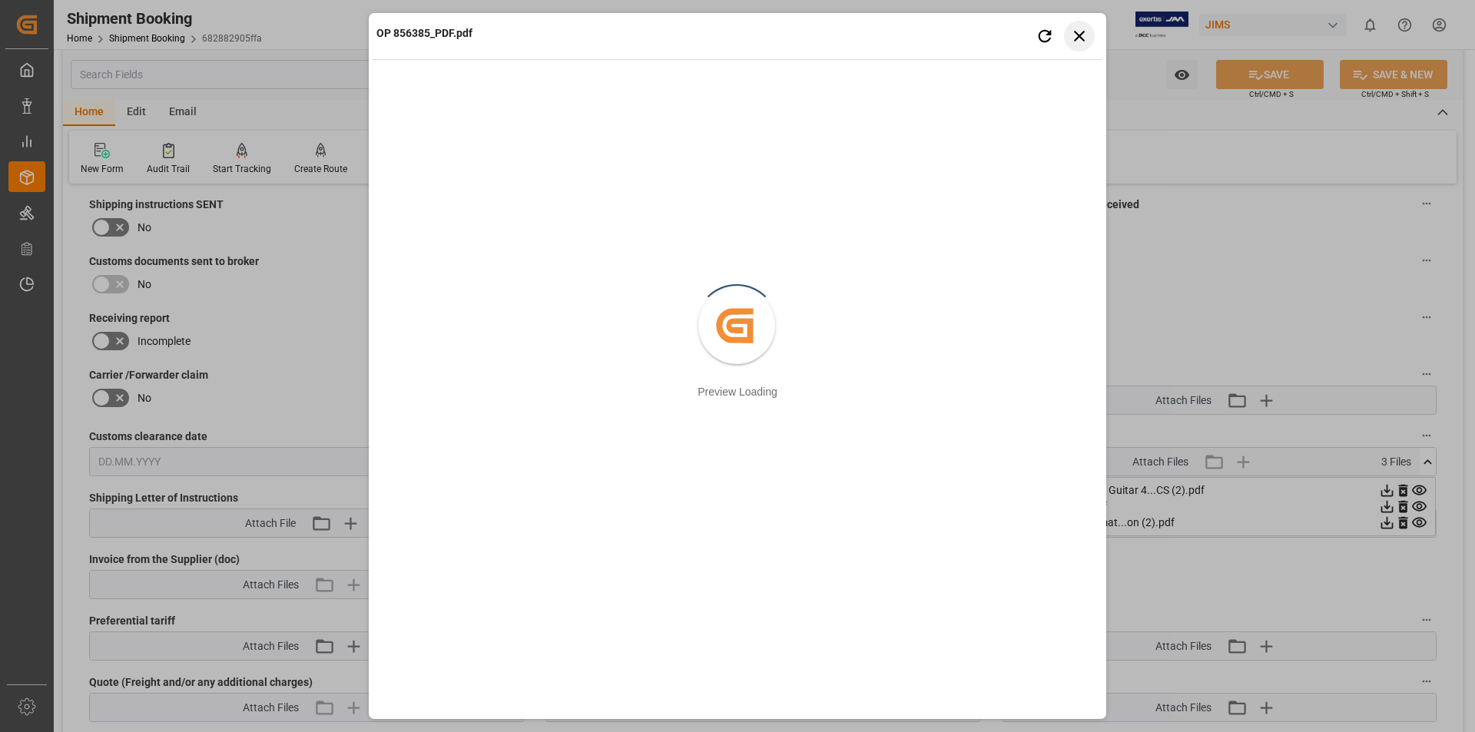
click at [1085, 37] on icon "button" at bounding box center [1079, 35] width 19 height 19
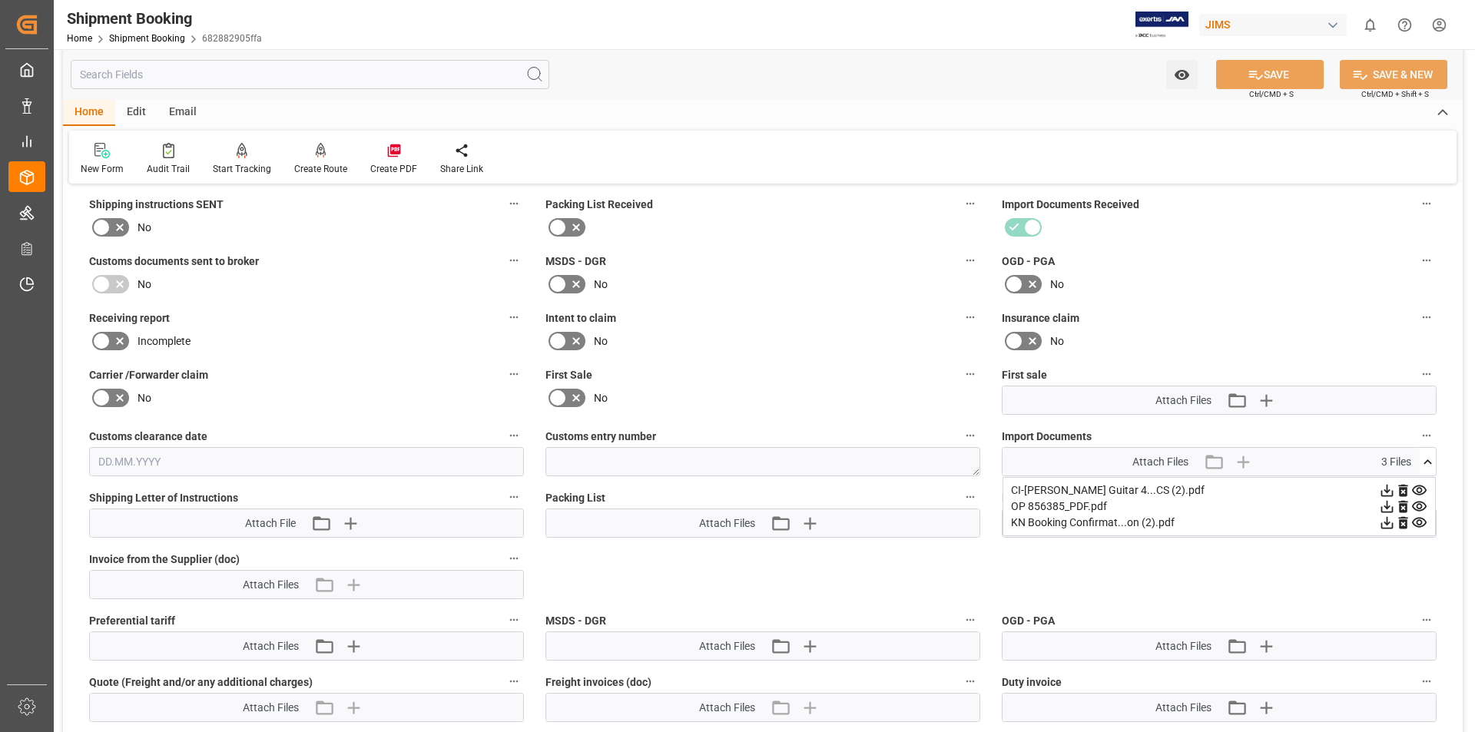
click at [1386, 505] on icon at bounding box center [1387, 507] width 12 height 12
